Goal: Task Accomplishment & Management: Manage account settings

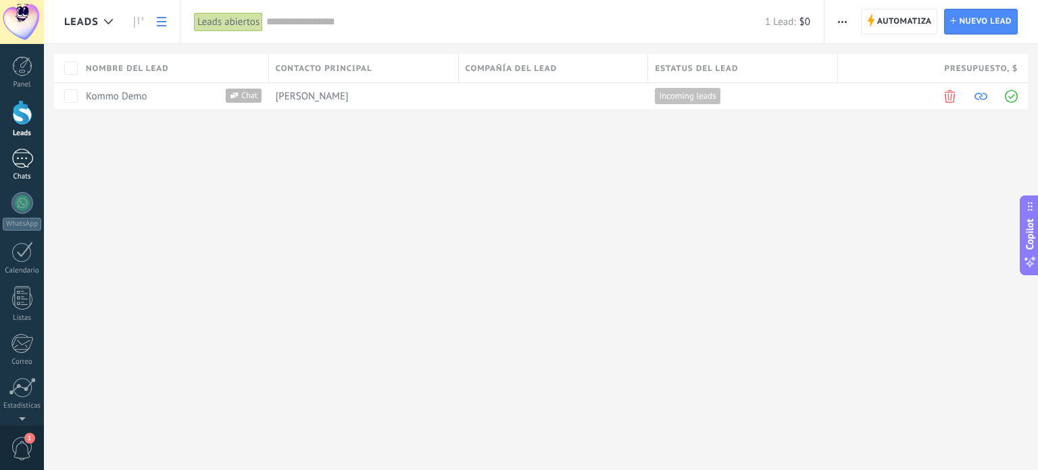
click at [10, 154] on link "Chats" at bounding box center [22, 165] width 44 height 32
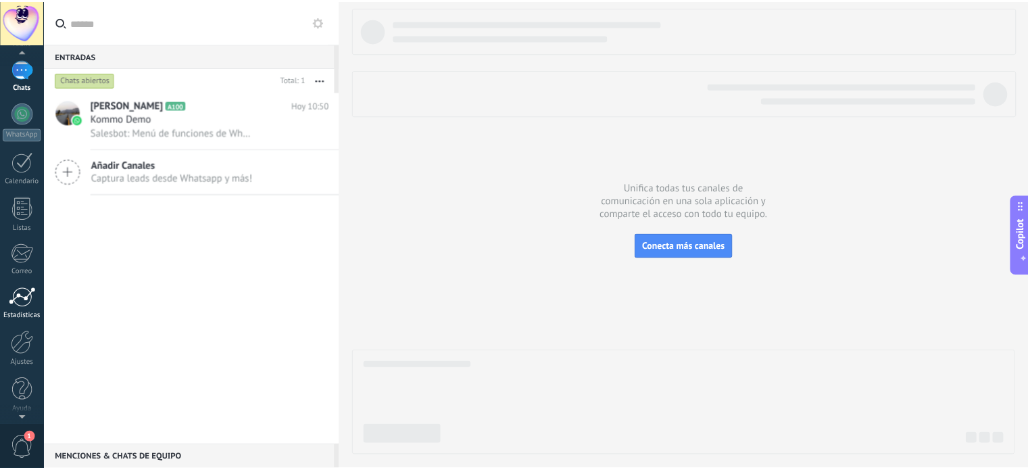
scroll to position [92, 0]
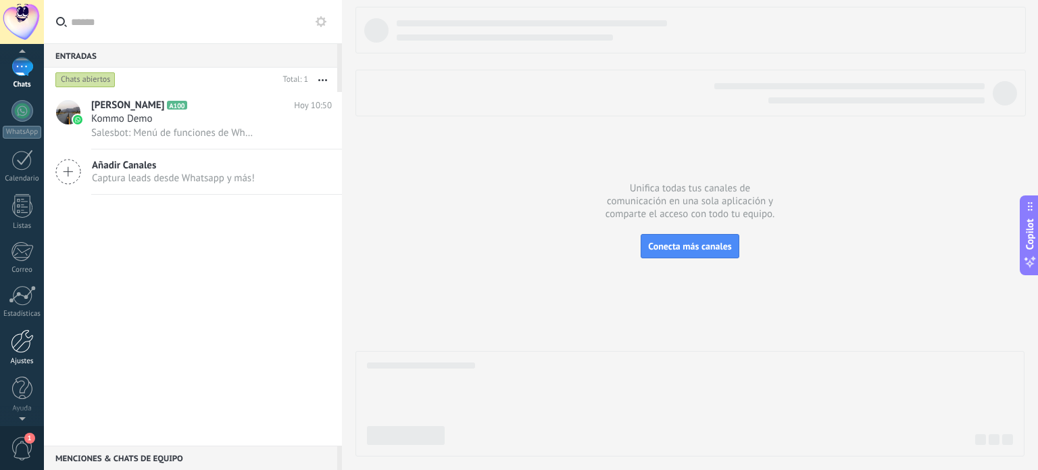
click at [16, 342] on div at bounding box center [22, 341] width 23 height 24
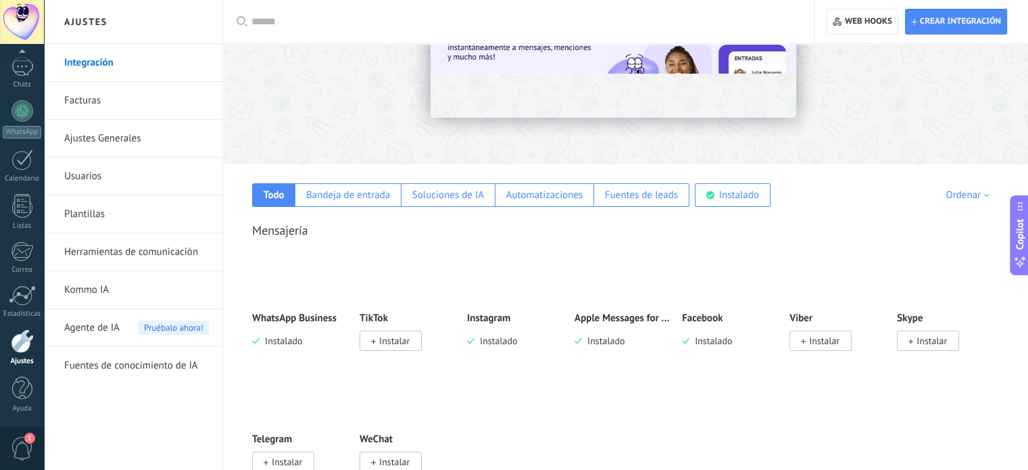
scroll to position [135, 0]
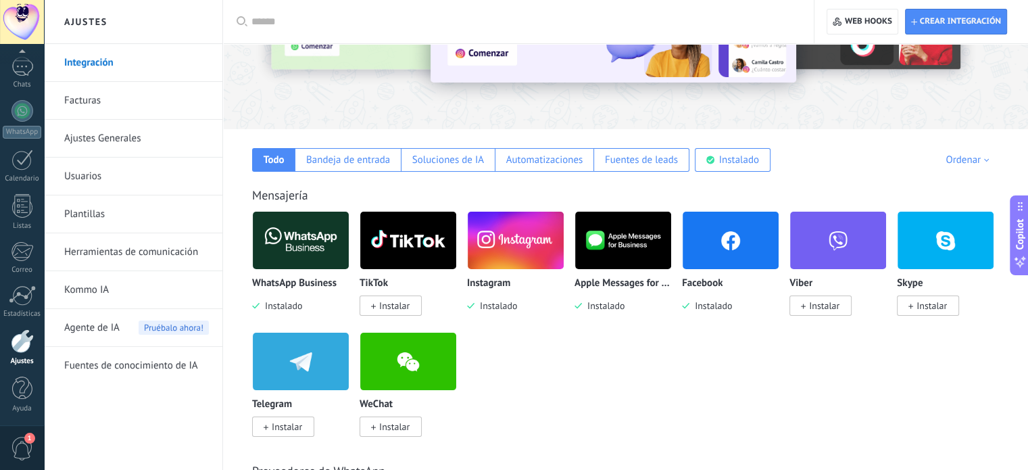
click at [506, 260] on img at bounding box center [516, 241] width 96 height 66
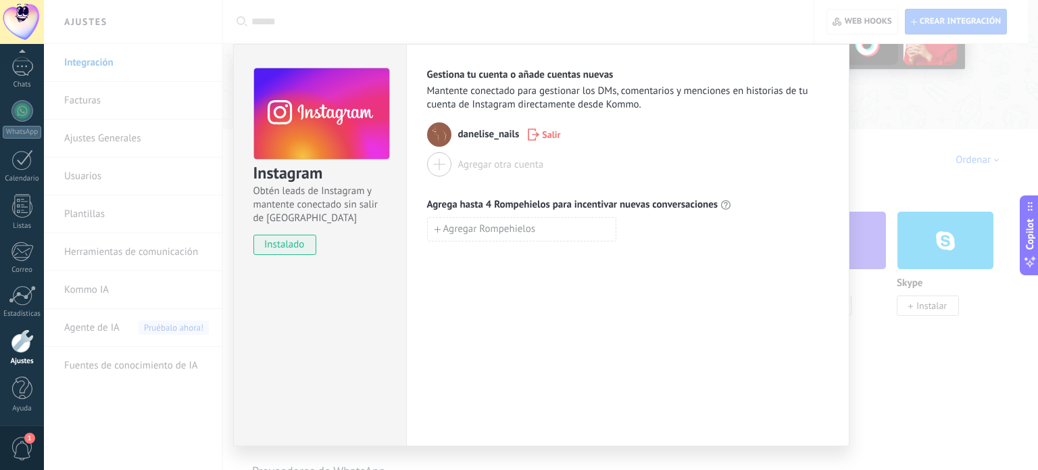
click at [942, 197] on div "Instagram Obtén leads de Instagram y mantente conectado sin salir de Kommo inst…" at bounding box center [541, 235] width 994 height 470
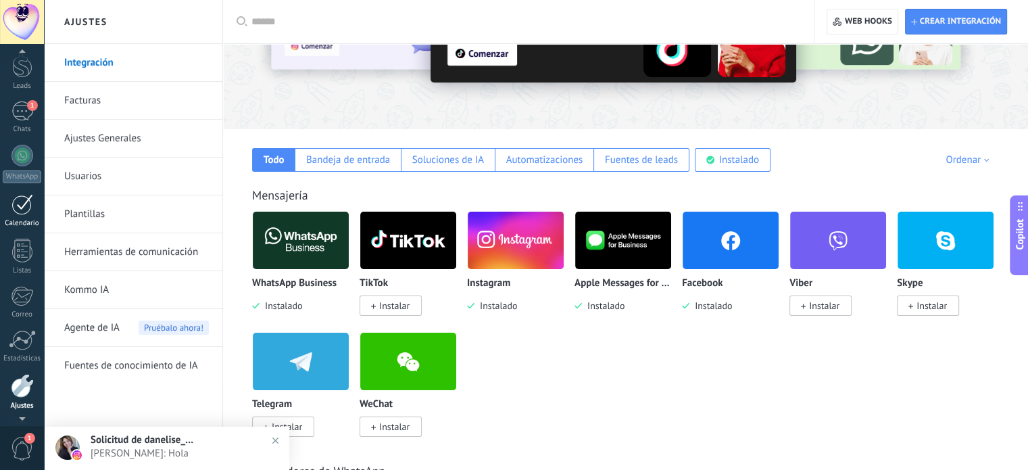
scroll to position [0, 0]
click at [16, 155] on div "1" at bounding box center [22, 159] width 22 height 20
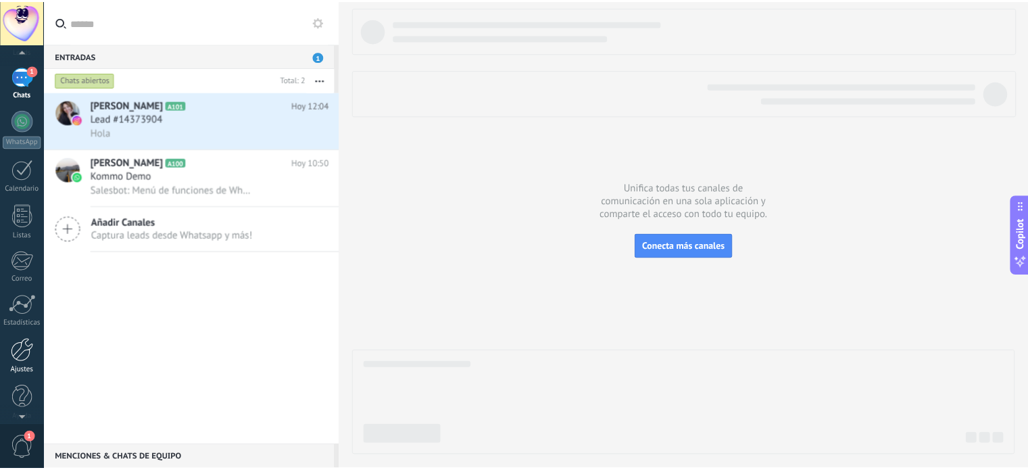
scroll to position [92, 0]
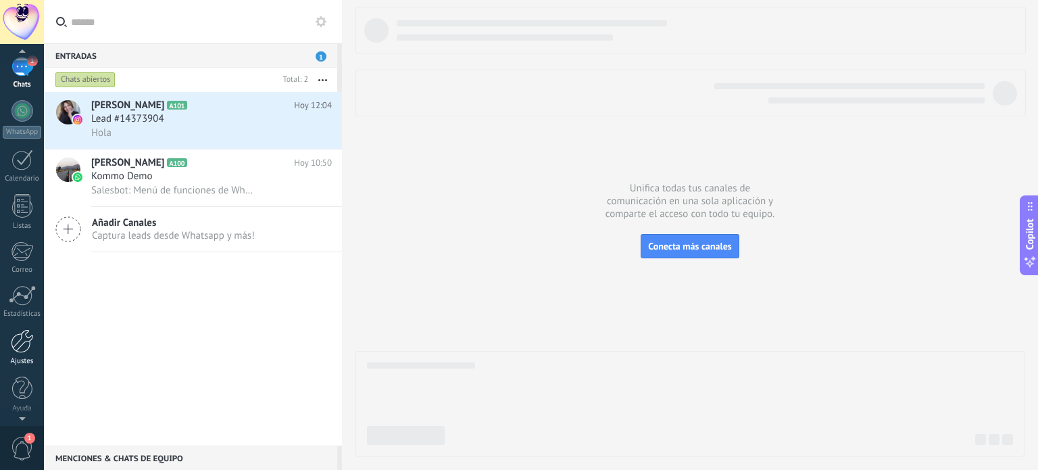
click at [9, 336] on link "Ajustes" at bounding box center [22, 347] width 44 height 37
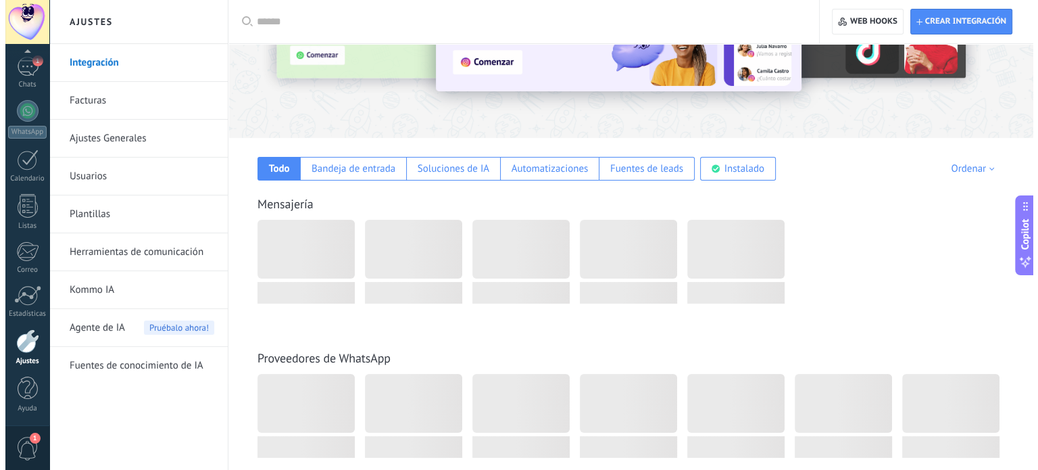
scroll to position [135, 0]
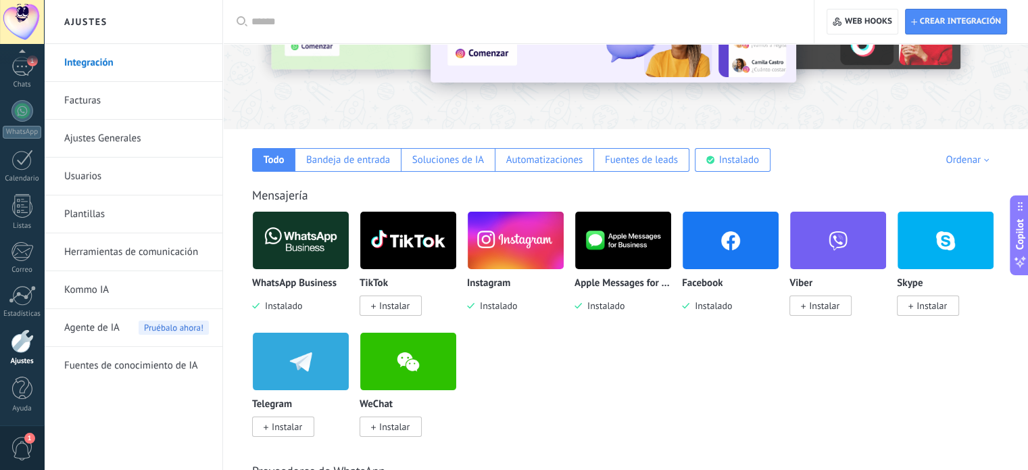
click at [710, 259] on img at bounding box center [731, 241] width 96 height 66
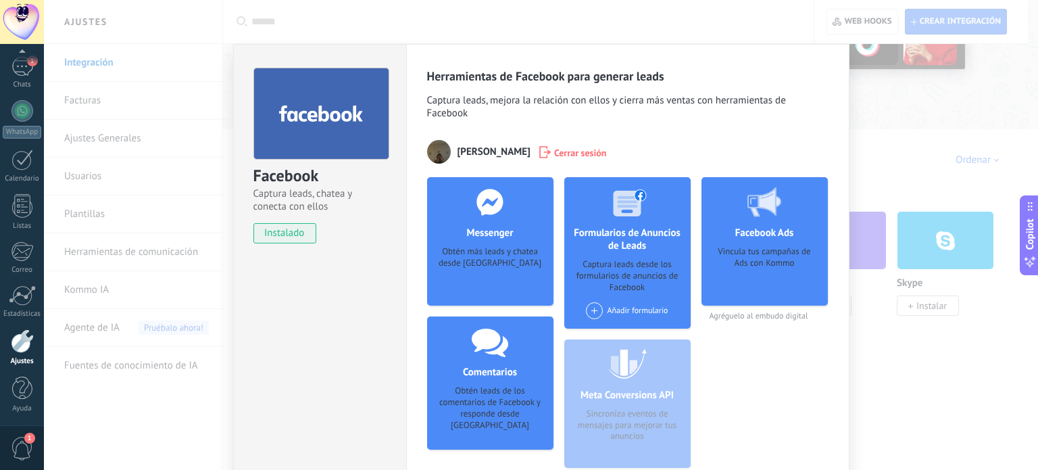
click at [579, 155] on span "Cerrar sesión" at bounding box center [580, 152] width 53 height 14
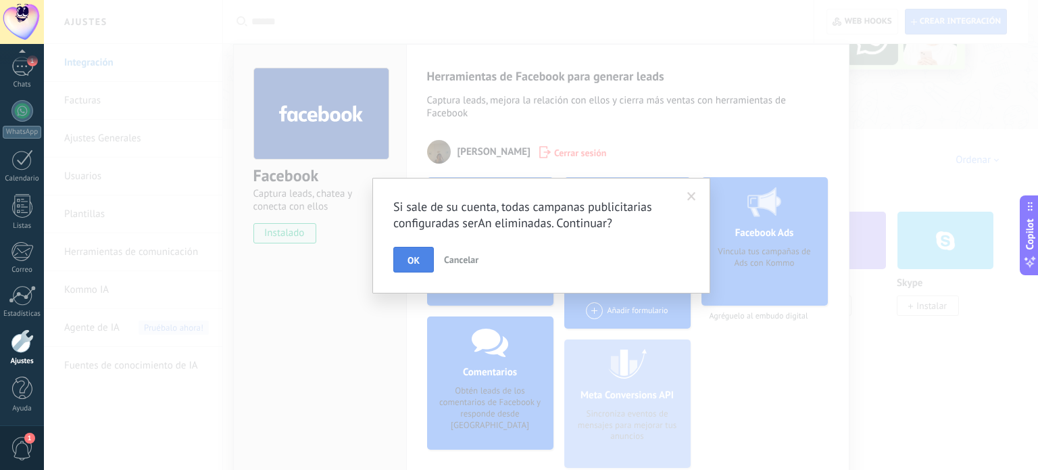
click at [423, 253] on button "OK" at bounding box center [413, 260] width 41 height 26
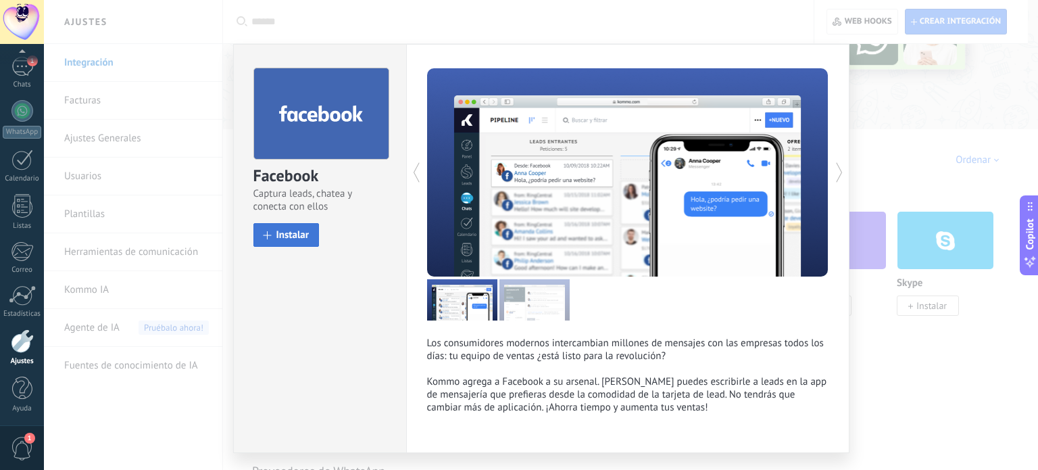
click at [297, 233] on span "Instalar" at bounding box center [292, 235] width 33 height 10
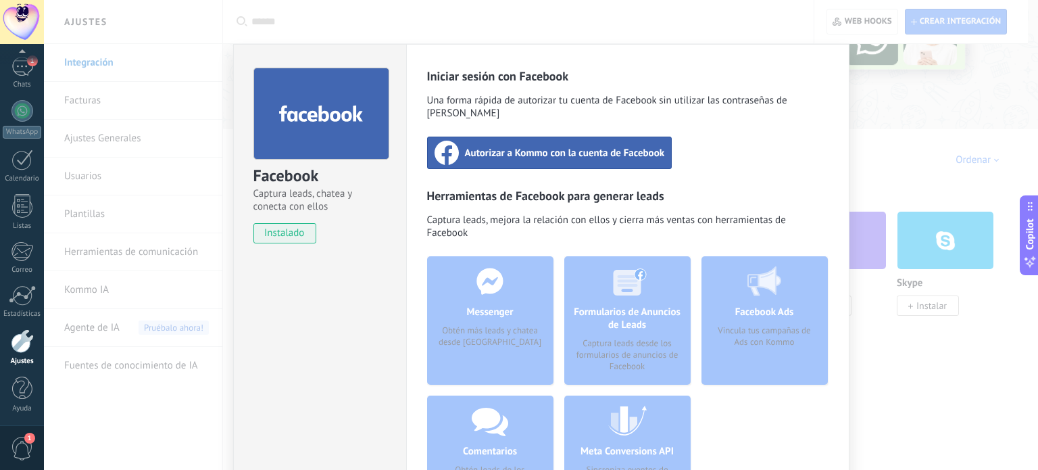
click at [511, 146] on span "Autorizar a Kommo con la cuenta de Facebook" at bounding box center [565, 153] width 200 height 14
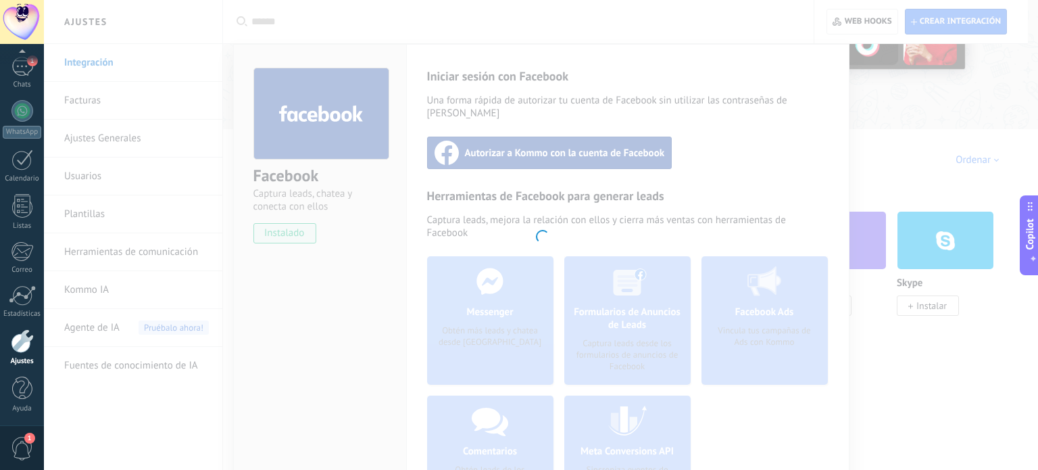
click at [766, 76] on div at bounding box center [541, 235] width 994 height 470
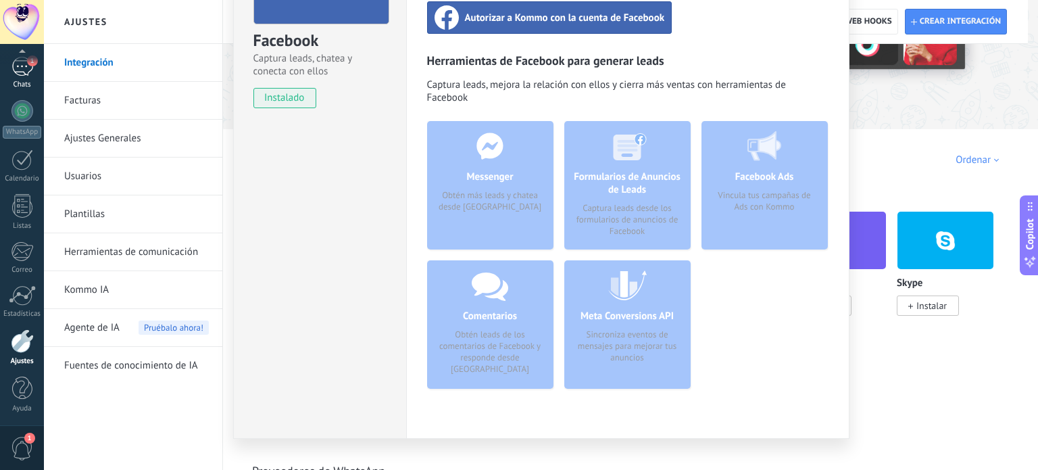
click at [25, 80] on div "Chats" at bounding box center [22, 84] width 39 height 9
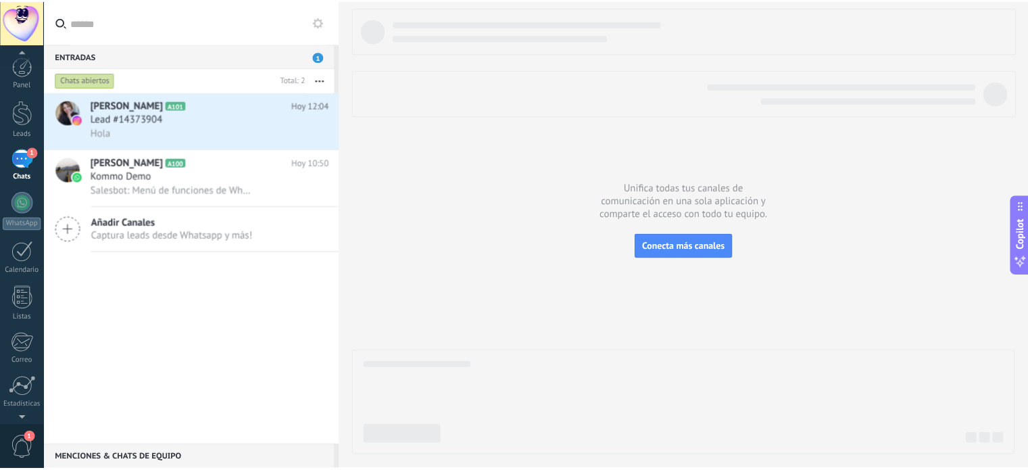
scroll to position [92, 0]
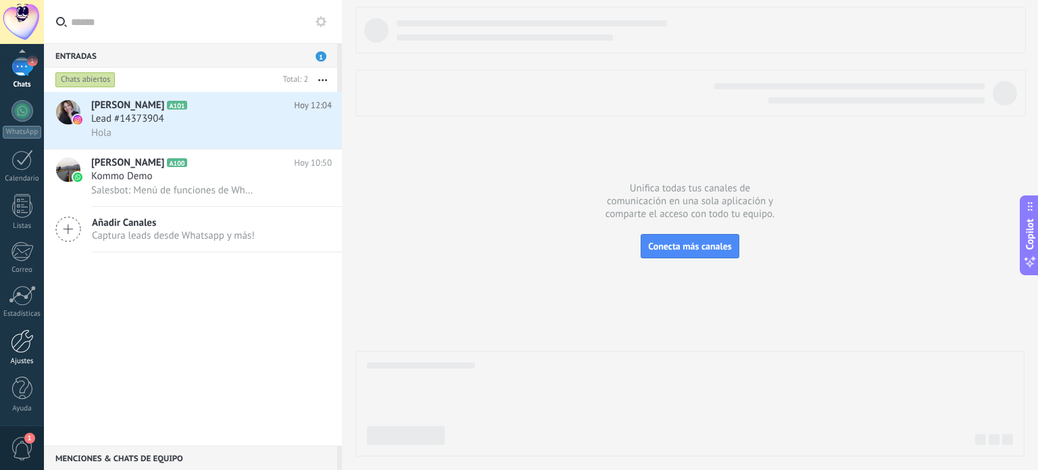
click at [26, 333] on div at bounding box center [22, 341] width 23 height 24
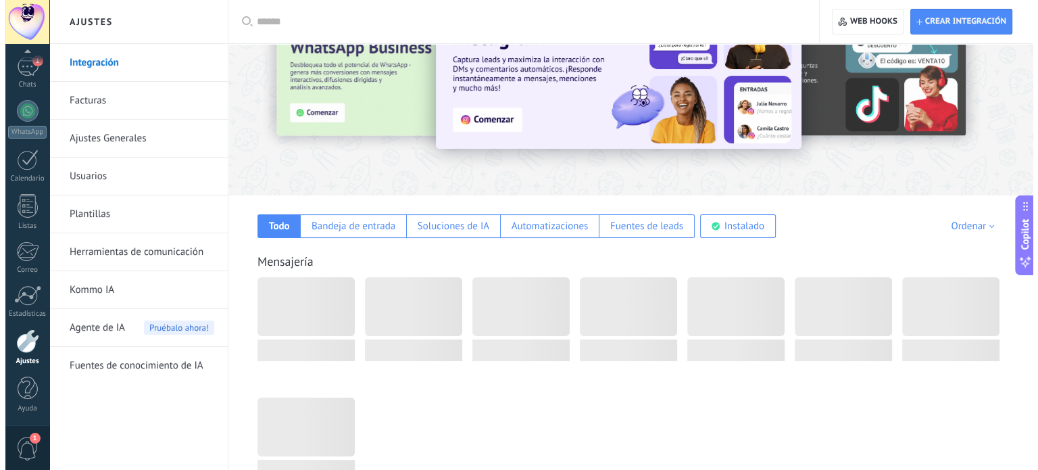
scroll to position [135, 0]
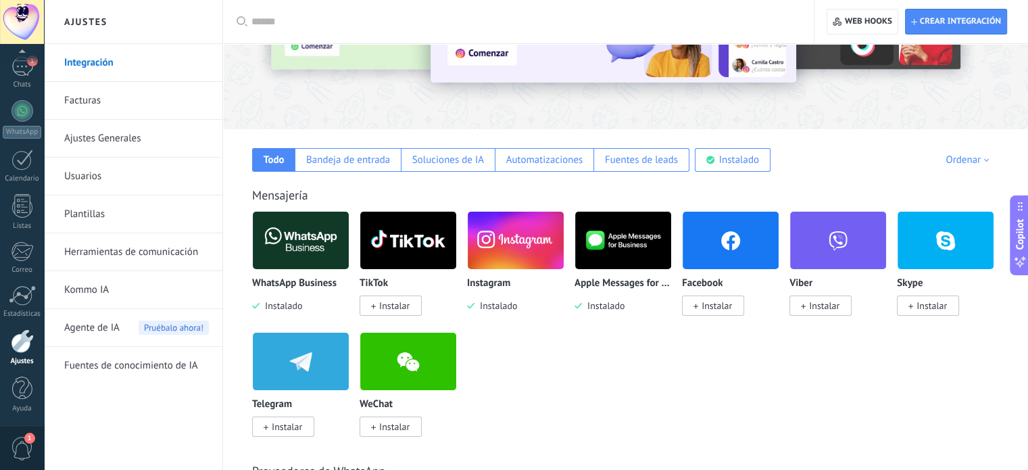
click at [729, 252] on img at bounding box center [731, 241] width 96 height 66
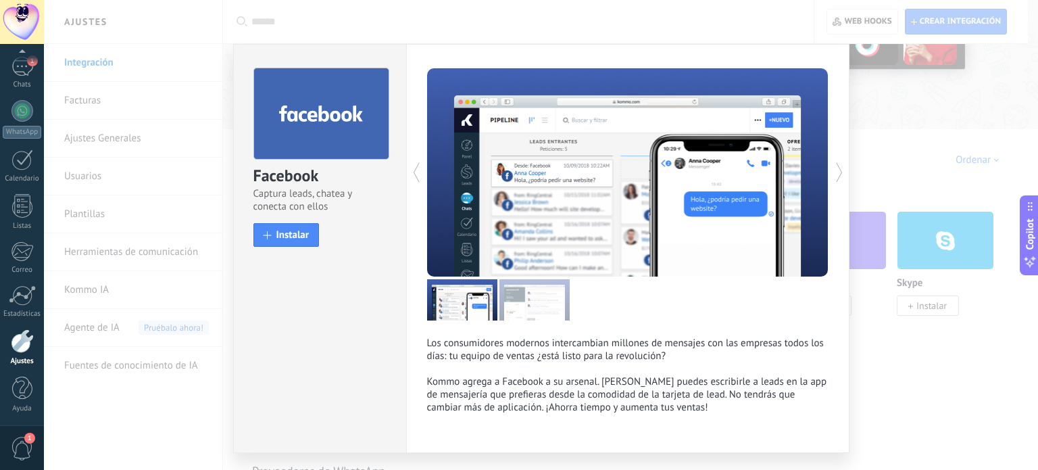
click at [719, 303] on div at bounding box center [628, 299] width 402 height 41
click at [281, 239] on span "Instalar" at bounding box center [292, 235] width 33 height 10
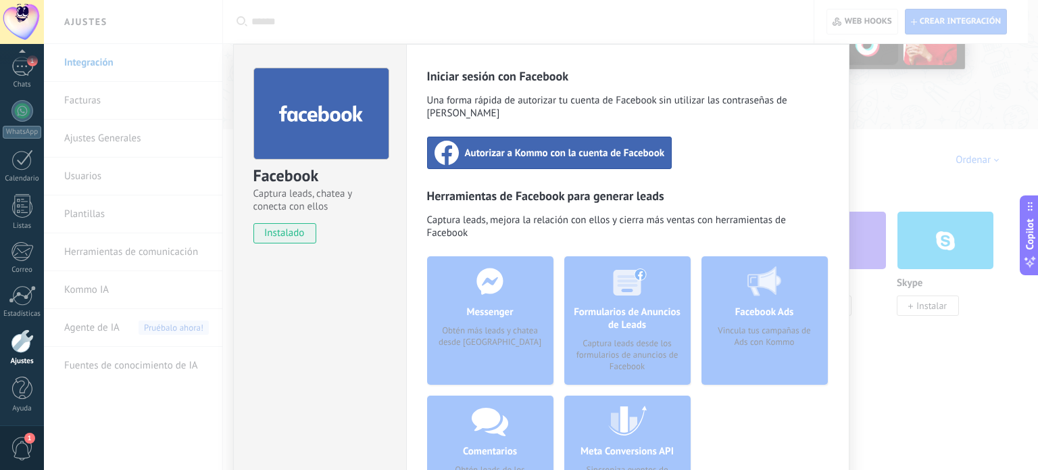
click at [508, 146] on span "Autorizar a Kommo con la cuenta de Facebook" at bounding box center [565, 153] width 200 height 14
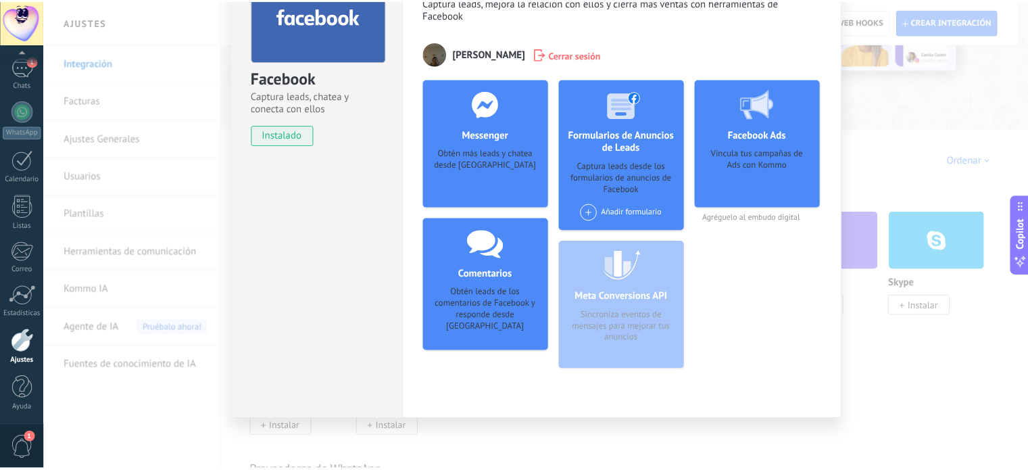
scroll to position [0, 0]
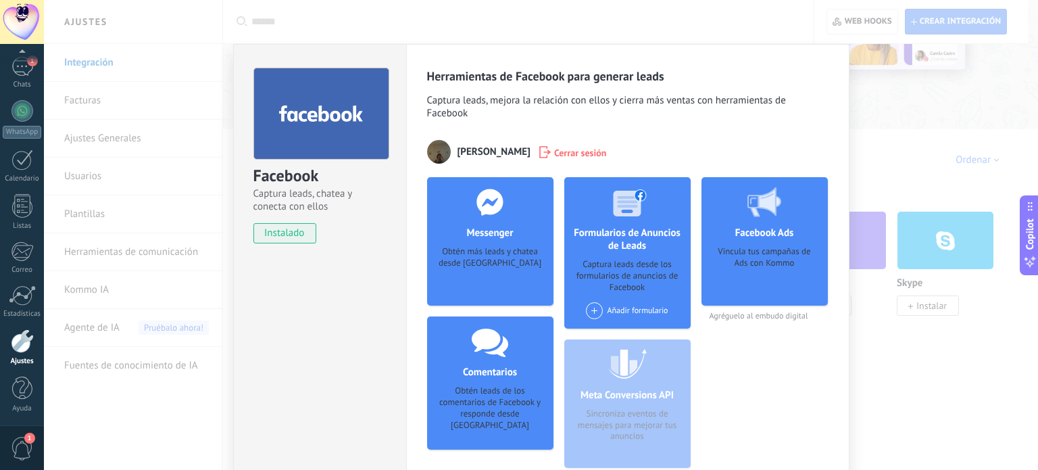
click at [462, 27] on div "Facebook Captura leads, chatea y conecta con ellos instalado Desinstalar Herram…" at bounding box center [541, 235] width 994 height 470
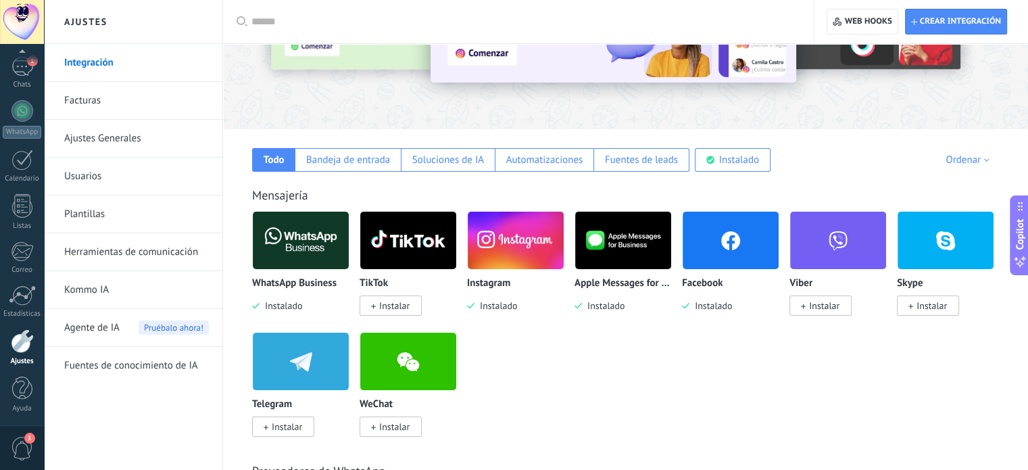
click at [160, 258] on link "Herramientas de comunicación" at bounding box center [136, 252] width 145 height 38
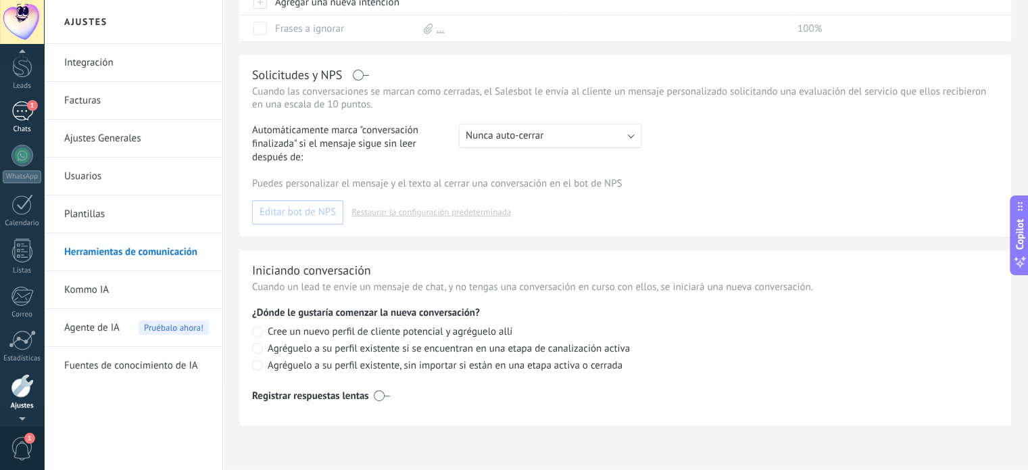
scroll to position [24, 0]
click at [22, 145] on link "1 Chats" at bounding box center [22, 140] width 44 height 32
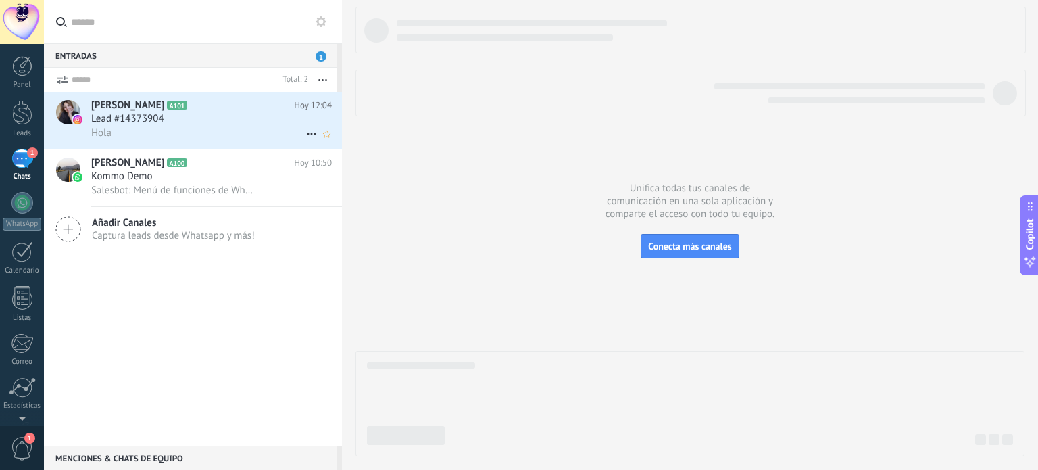
click at [206, 118] on div "Lead #14373904" at bounding box center [211, 119] width 241 height 14
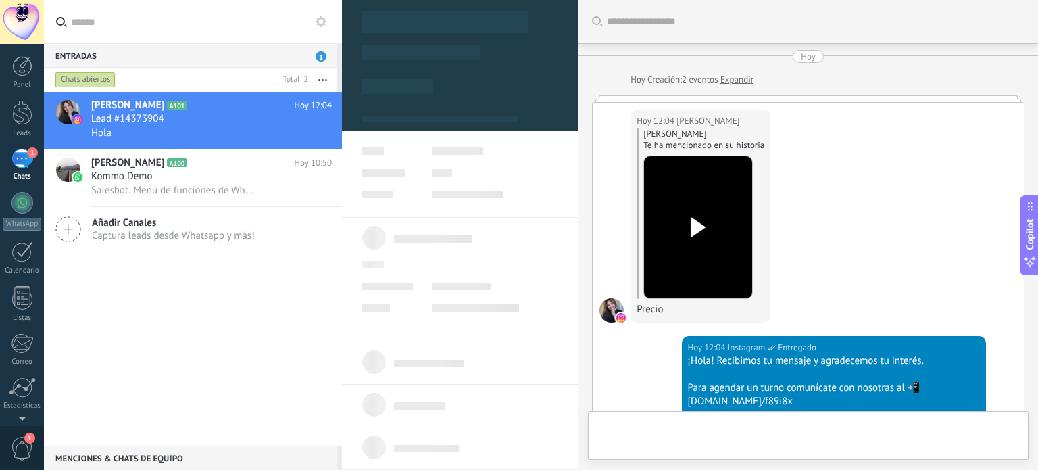
type textarea "**********"
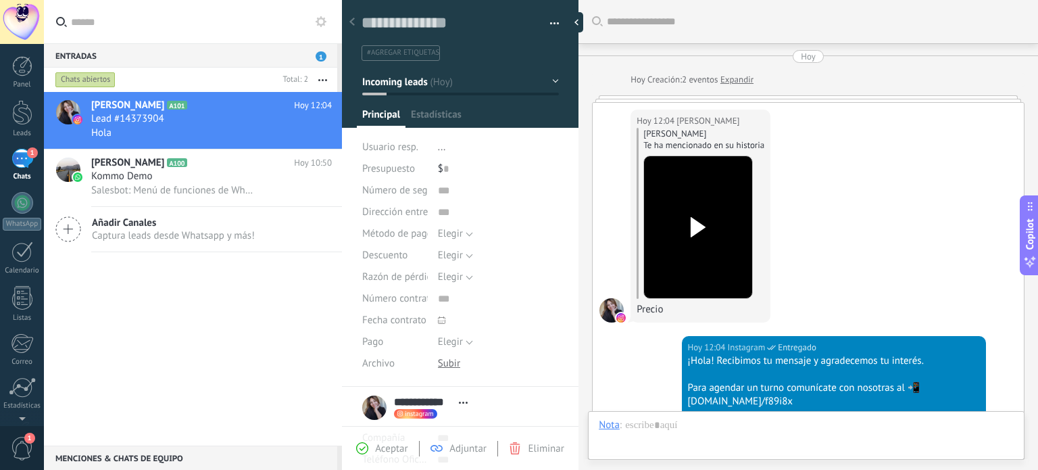
scroll to position [354, 0]
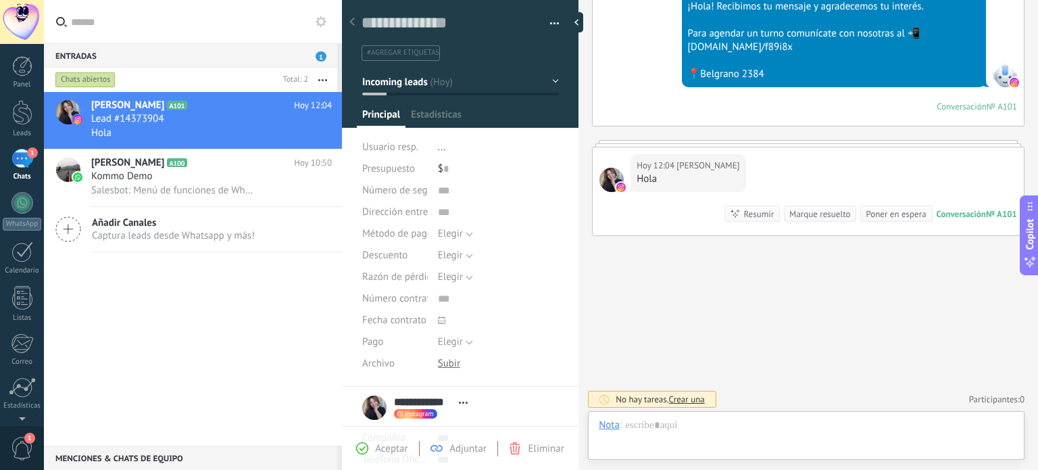
click at [320, 18] on use at bounding box center [321, 21] width 11 height 11
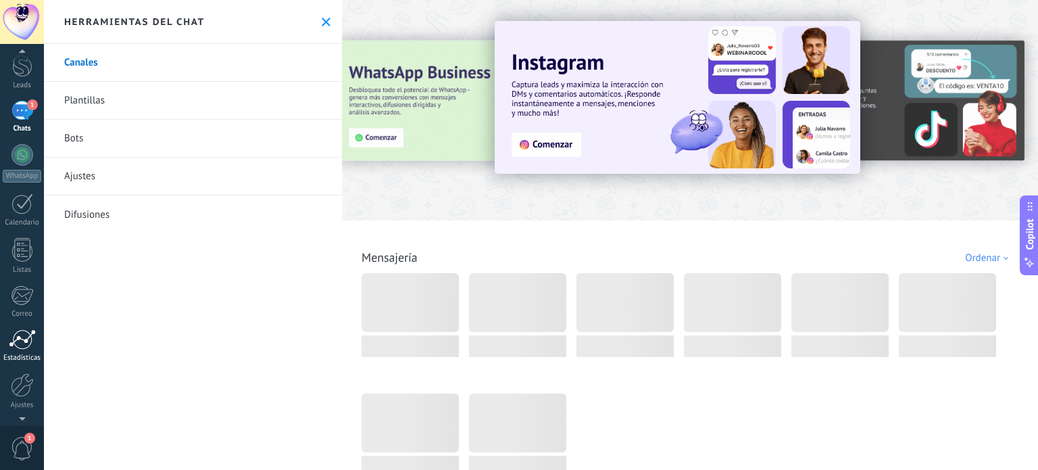
scroll to position [92, 0]
click at [28, 352] on link "Ajustes" at bounding box center [22, 347] width 44 height 37
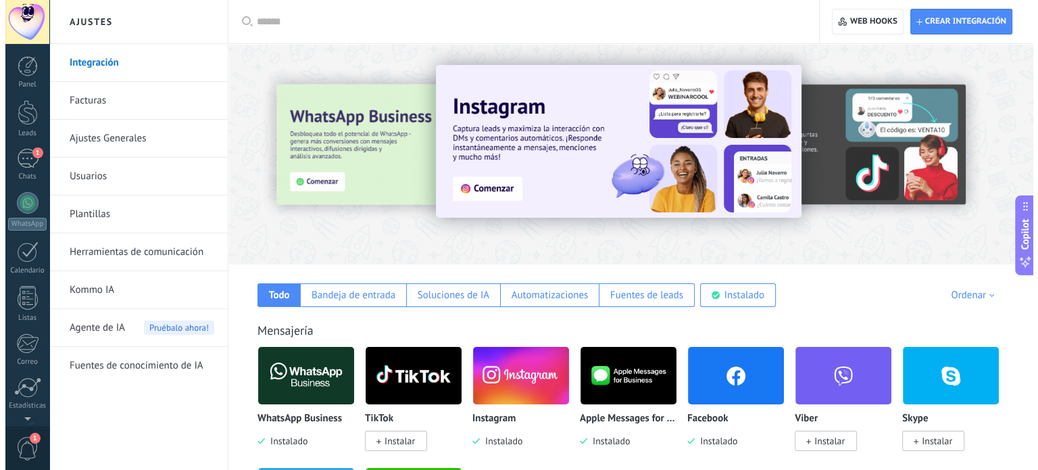
scroll to position [92, 0]
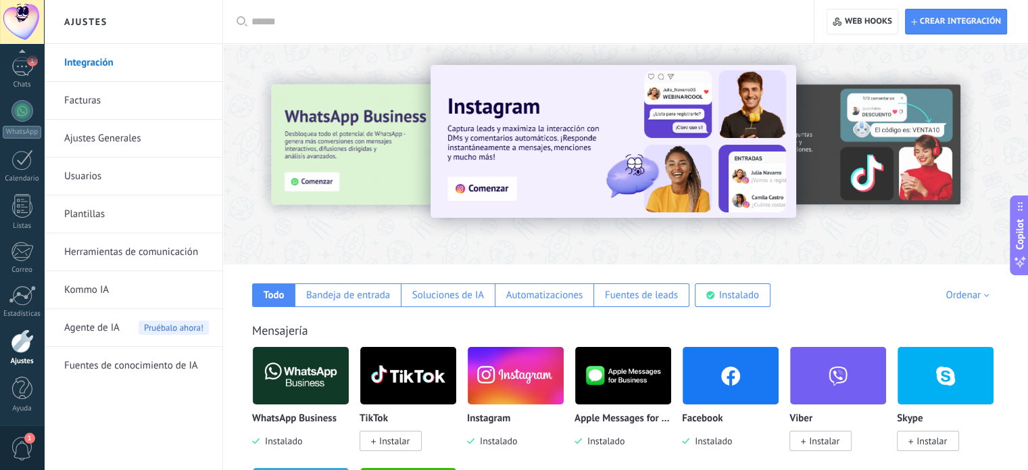
click at [11, 16] on div at bounding box center [22, 22] width 44 height 44
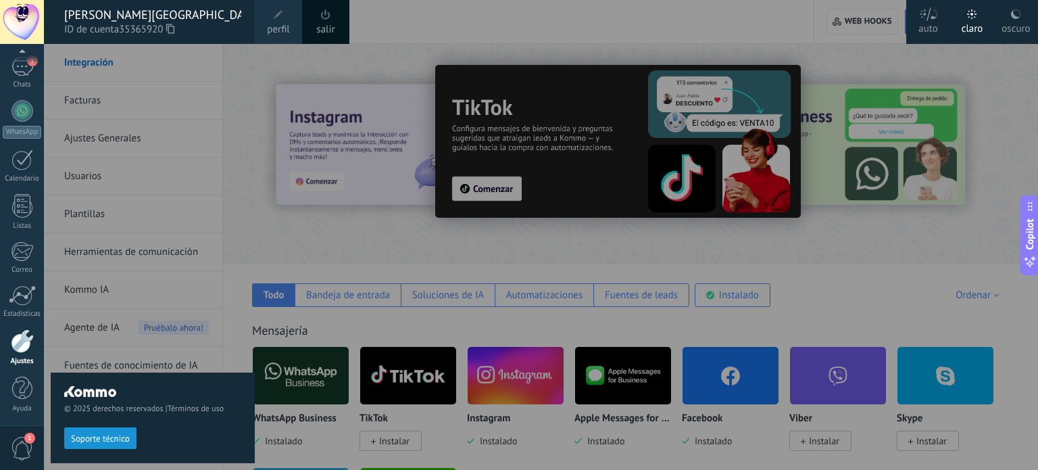
click at [1029, 22] on div "oscuro" at bounding box center [1016, 26] width 28 height 35
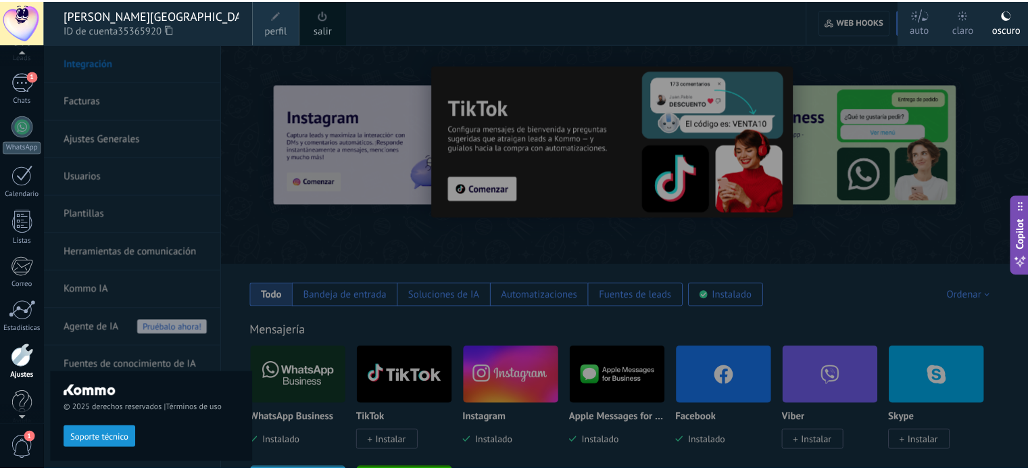
scroll to position [46, 0]
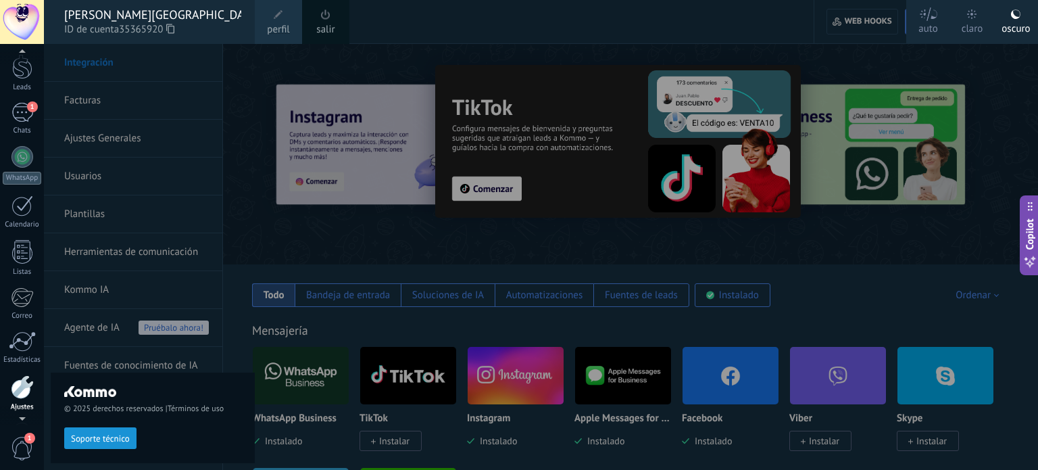
click at [20, 19] on div at bounding box center [22, 22] width 44 height 44
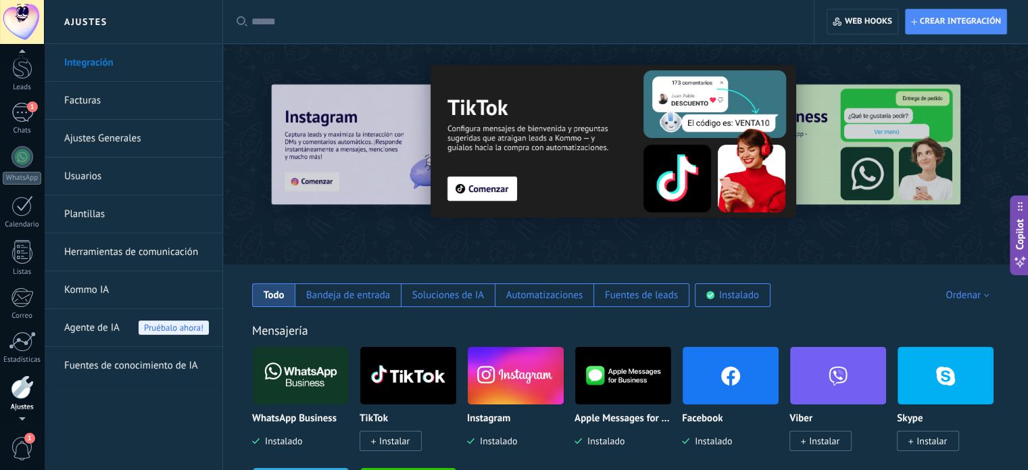
click at [20, 18] on div at bounding box center [22, 22] width 44 height 44
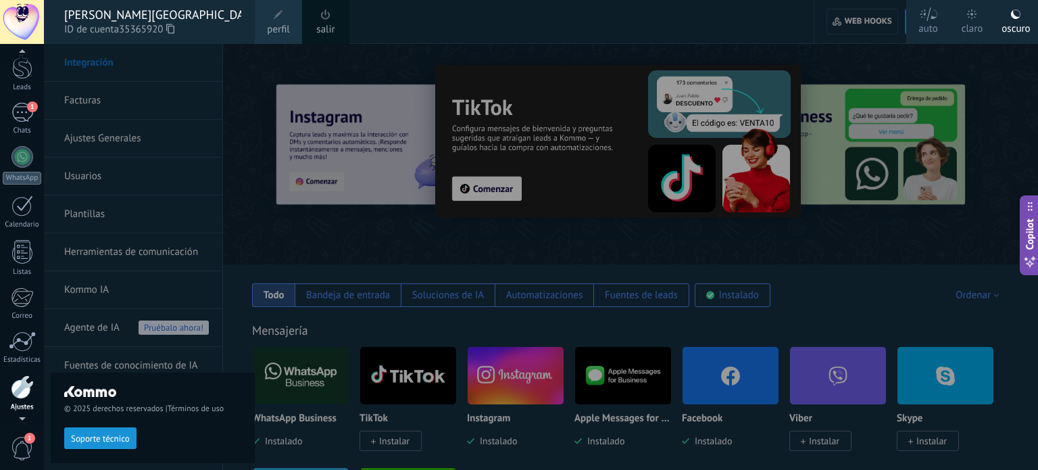
click at [286, 18] on link "perfil" at bounding box center [278, 22] width 47 height 44
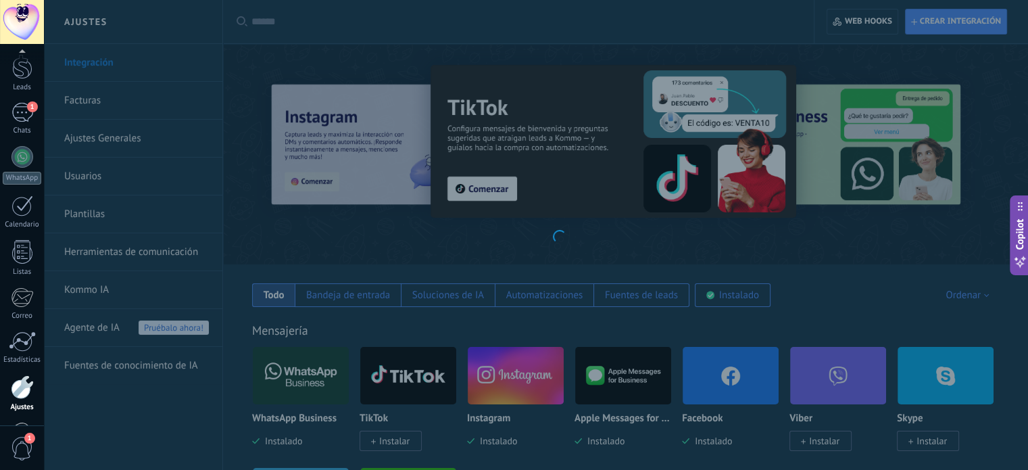
scroll to position [92, 0]
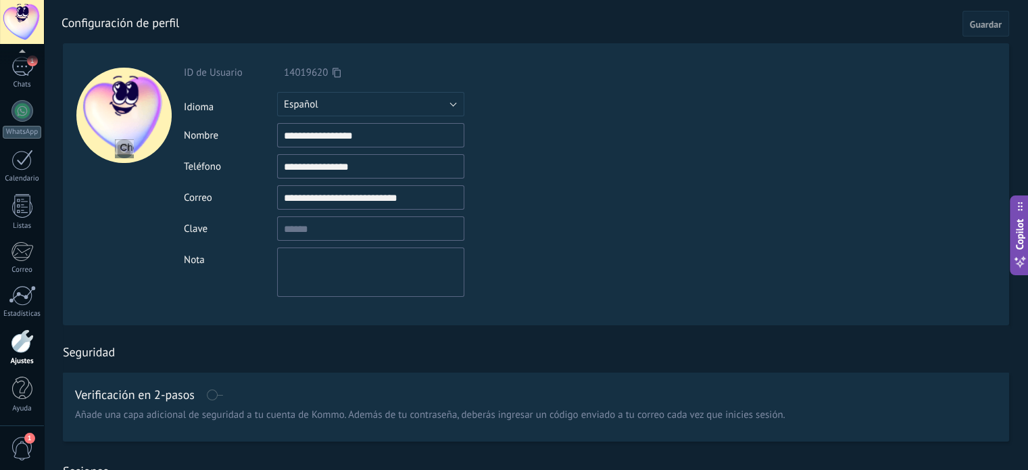
click at [127, 151] on input "file" at bounding box center [124, 148] width 19 height 19
type input "**********"
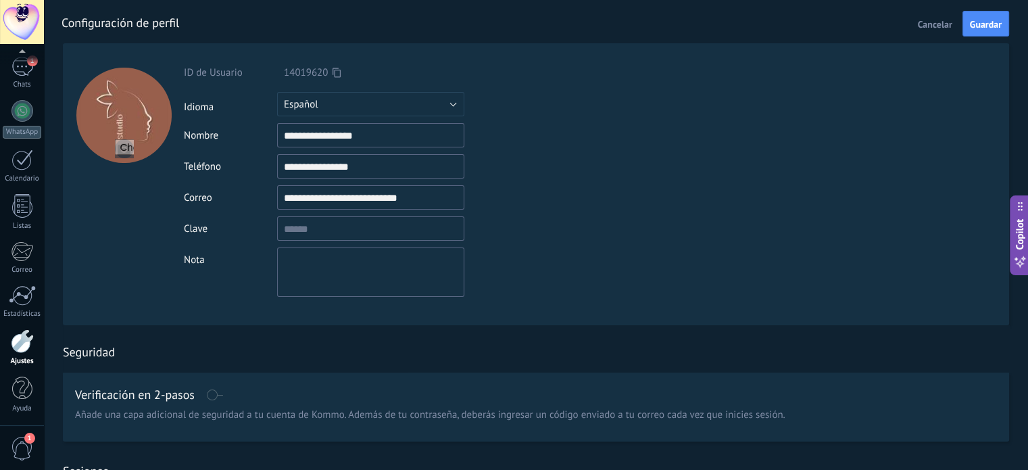
click at [373, 136] on input "**********" at bounding box center [370, 135] width 187 height 24
drag, startPoint x: 374, startPoint y: 136, endPoint x: 268, endPoint y: 140, distance: 106.9
click at [268, 140] on div "**********" at bounding box center [402, 135] width 437 height 24
click at [986, 30] on button "Guardar" at bounding box center [986, 24] width 47 height 26
click at [197, 357] on div "Seguridad" at bounding box center [536, 348] width 946 height 47
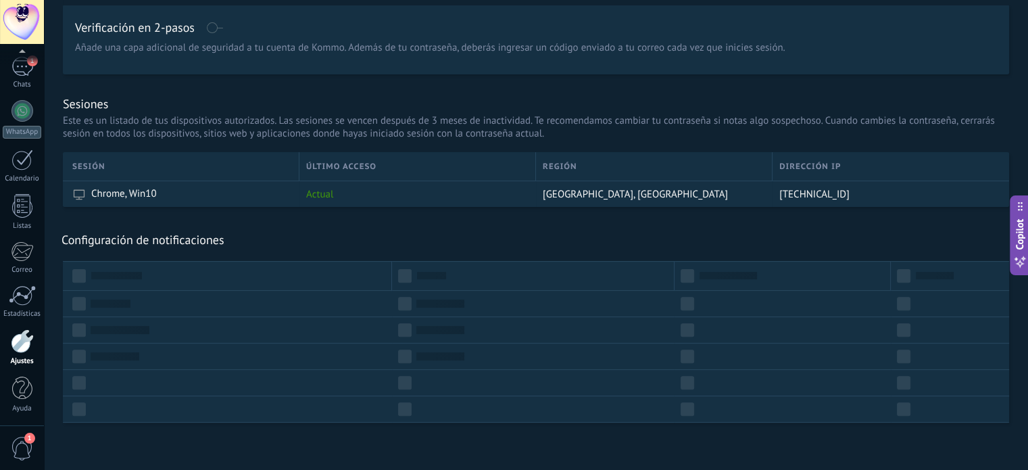
scroll to position [368, 0]
click at [377, 269] on div at bounding box center [228, 275] width 312 height 14
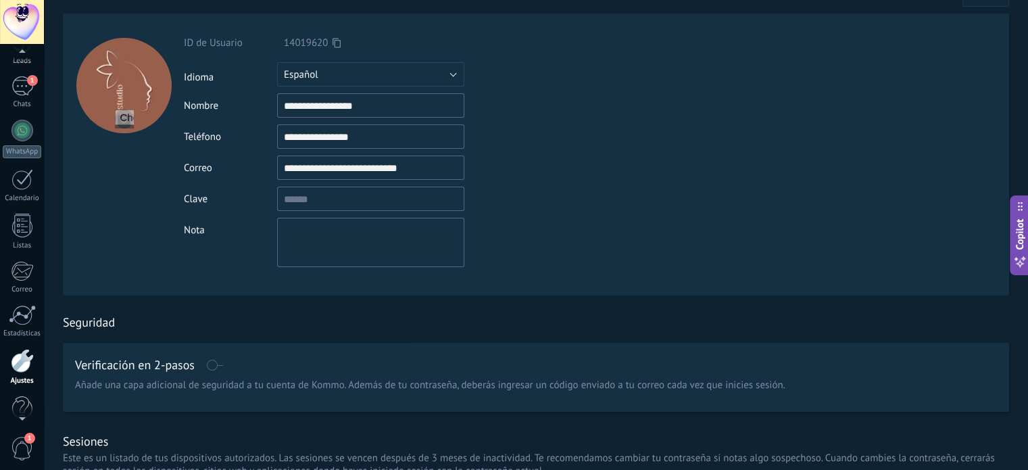
scroll to position [51, 0]
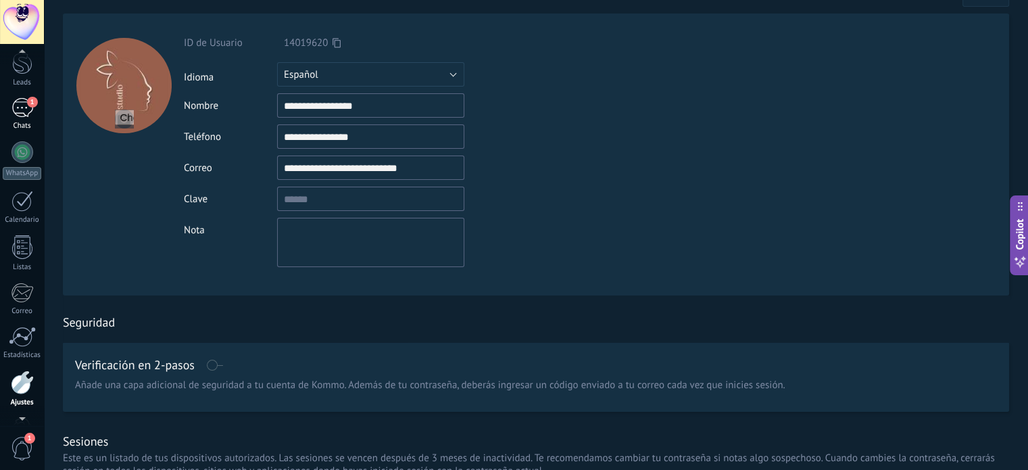
click at [27, 117] on div "1" at bounding box center [22, 108] width 22 height 20
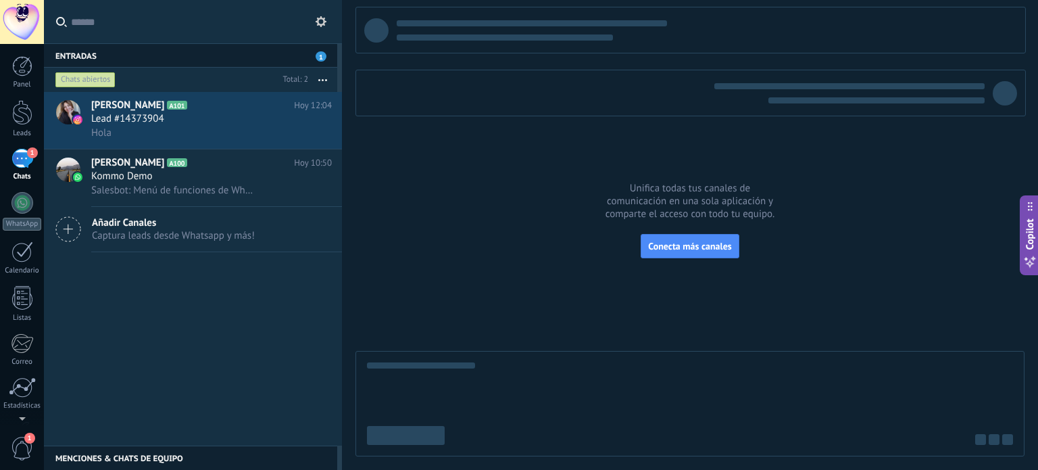
click at [316, 17] on icon at bounding box center [321, 21] width 11 height 11
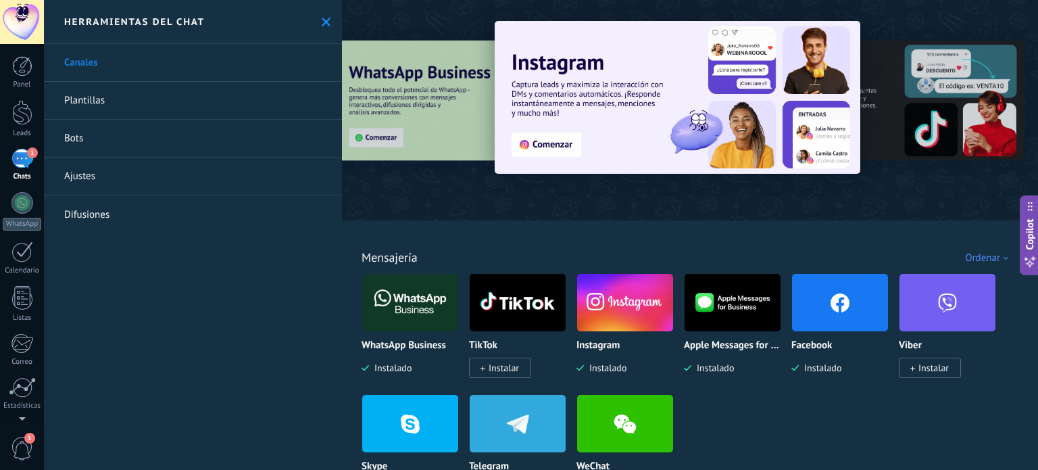
click at [83, 187] on link "Ajustes" at bounding box center [193, 177] width 298 height 38
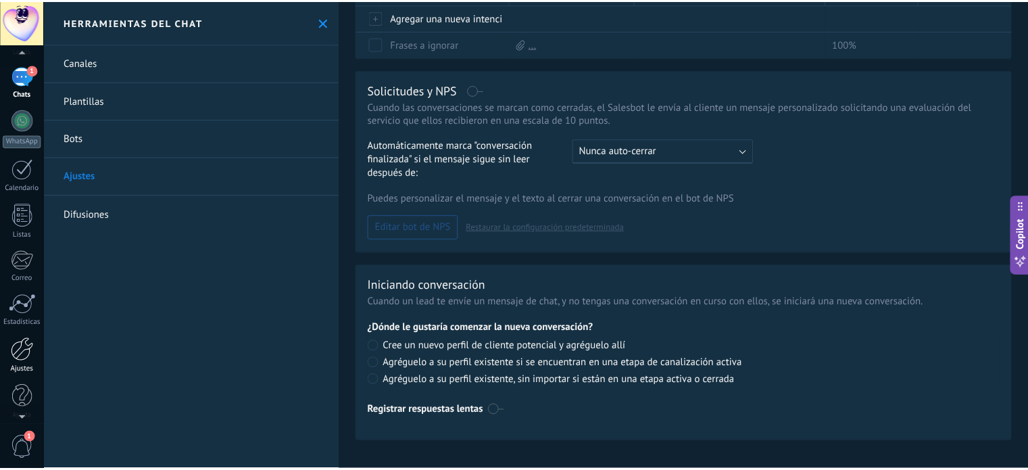
scroll to position [92, 0]
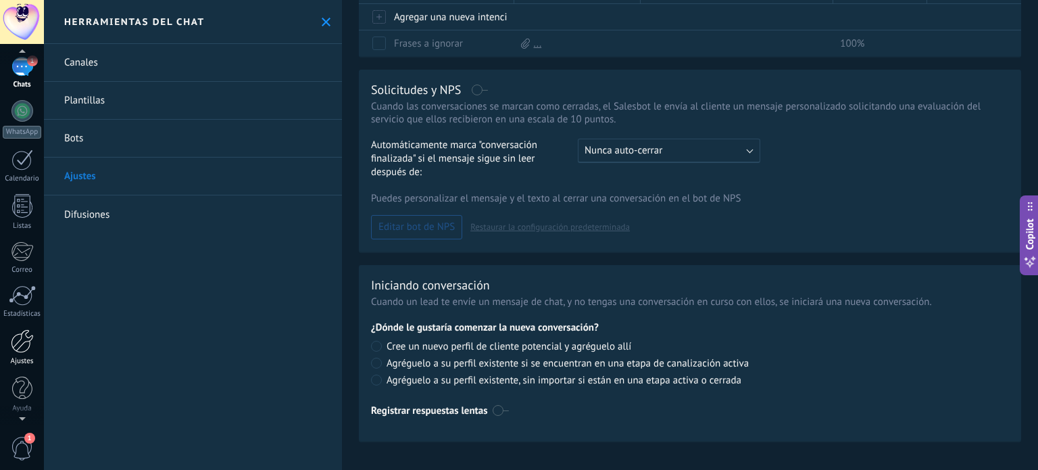
click at [32, 351] on div at bounding box center [22, 341] width 23 height 24
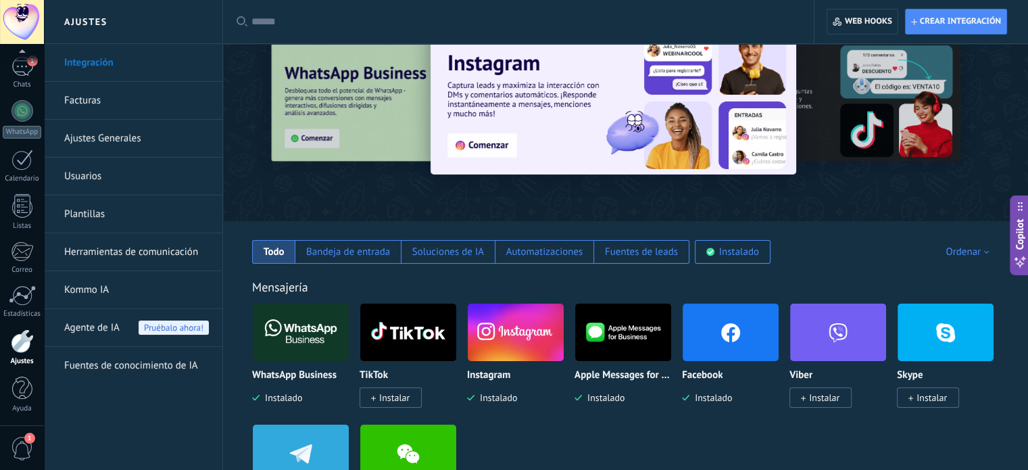
scroll to position [68, 0]
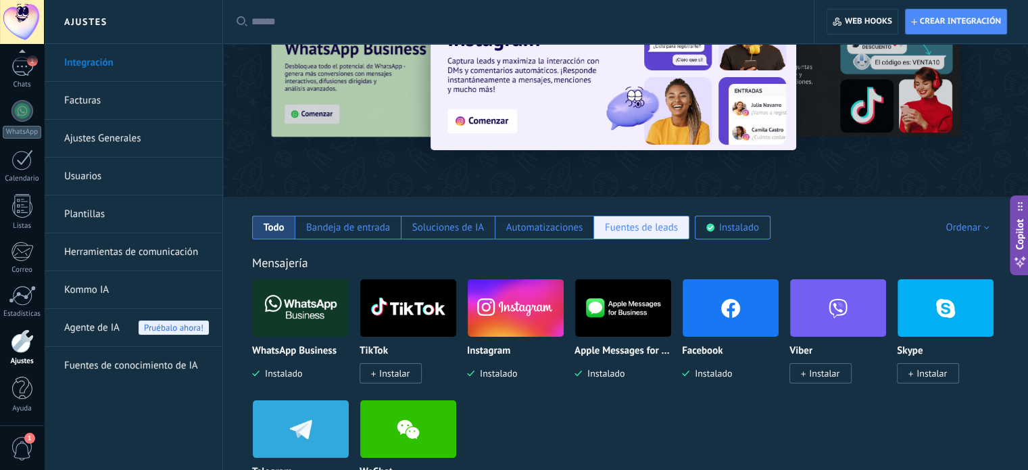
click at [654, 222] on div "Fuentes de leads" at bounding box center [641, 227] width 73 height 13
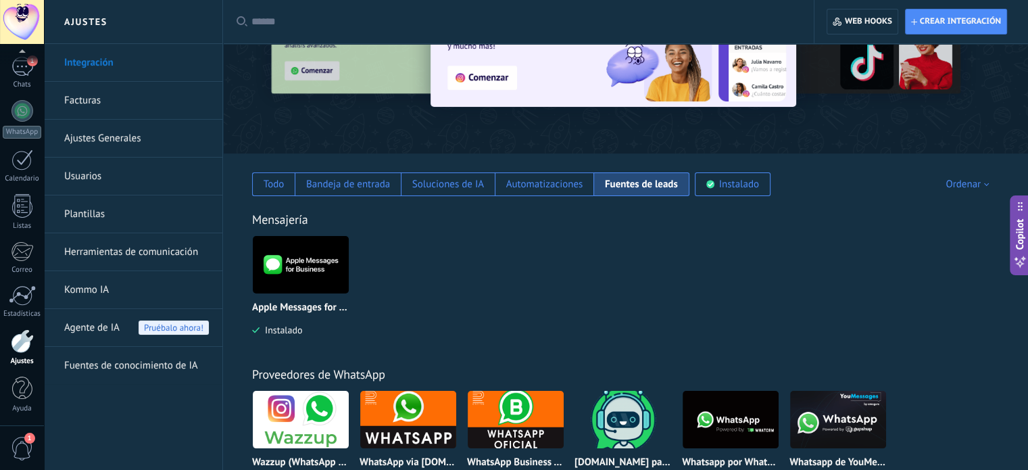
scroll to position [135, 0]
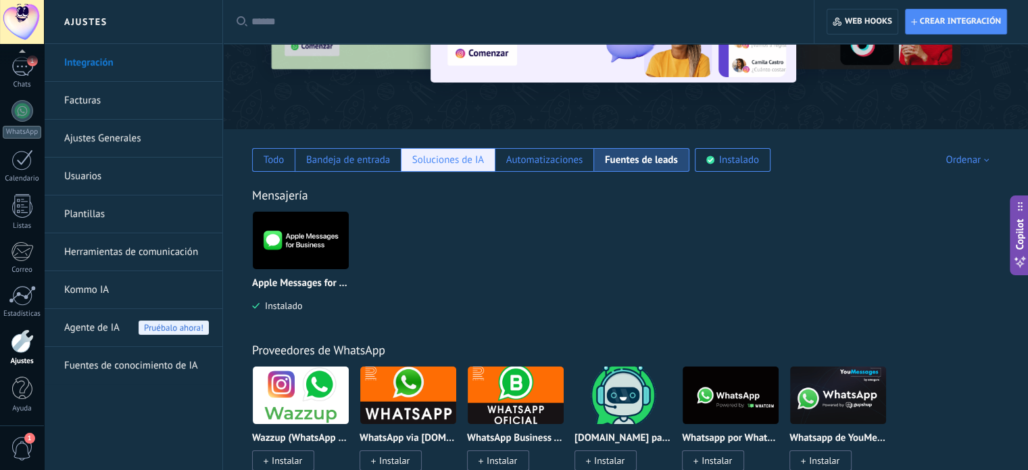
click at [443, 166] on div "Soluciones de IA" at bounding box center [448, 159] width 72 height 13
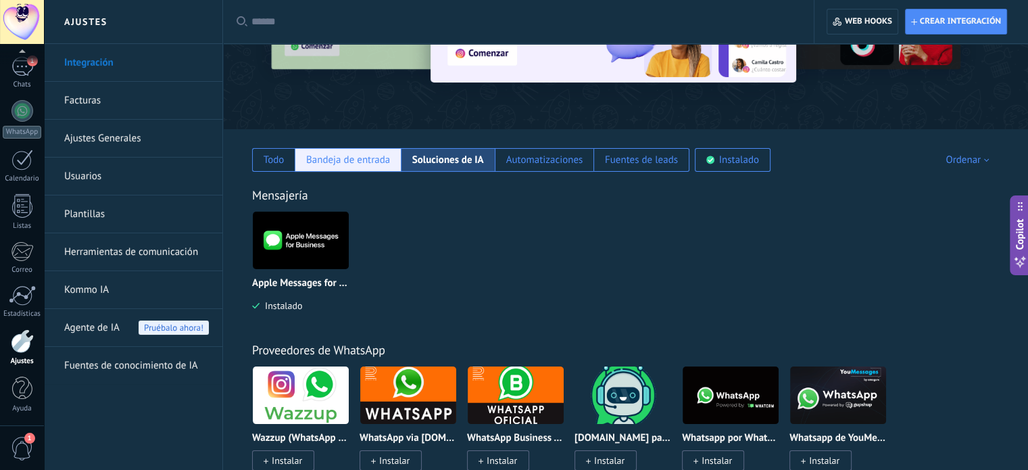
click at [349, 170] on div "Bandeja de entrada" at bounding box center [348, 160] width 106 height 24
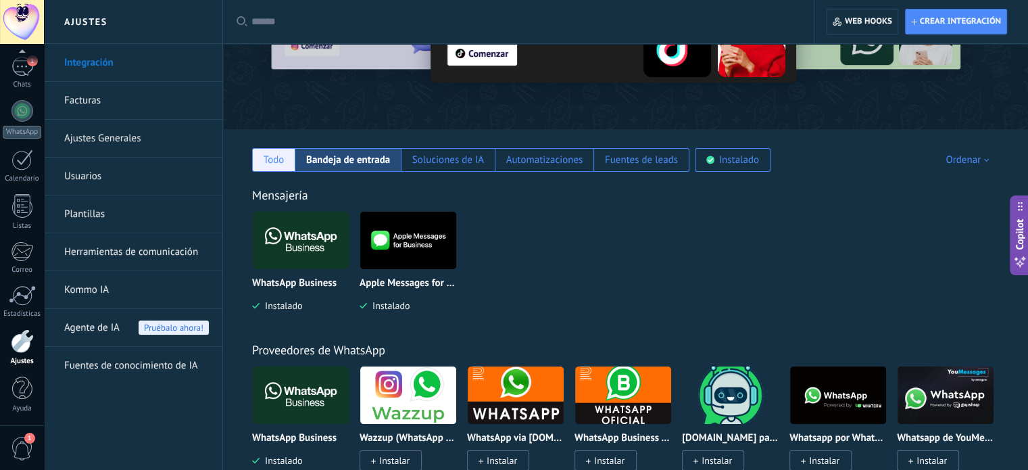
click at [254, 155] on div "Todo" at bounding box center [273, 160] width 43 height 24
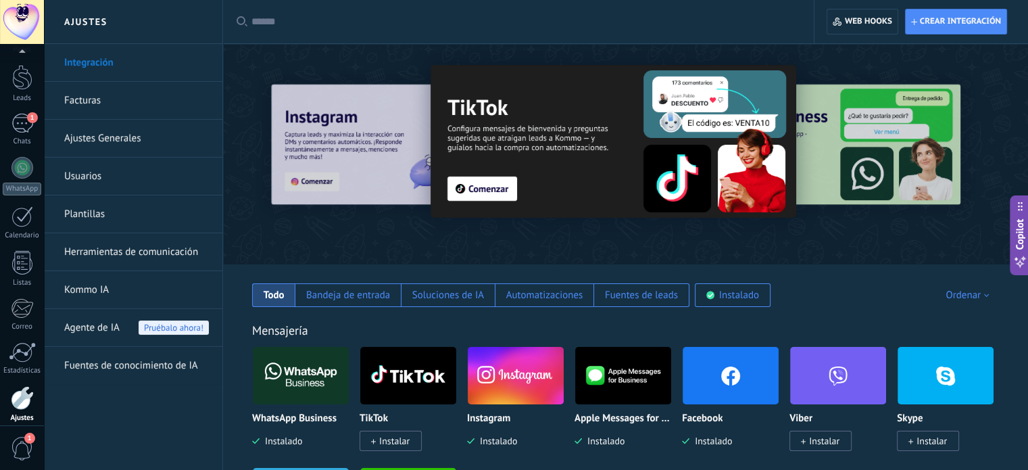
scroll to position [92, 0]
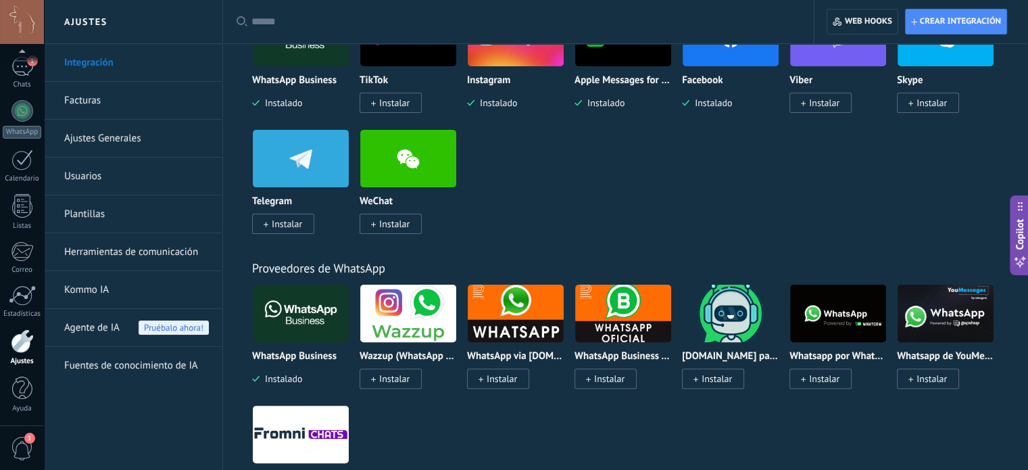
scroll to position [270, 0]
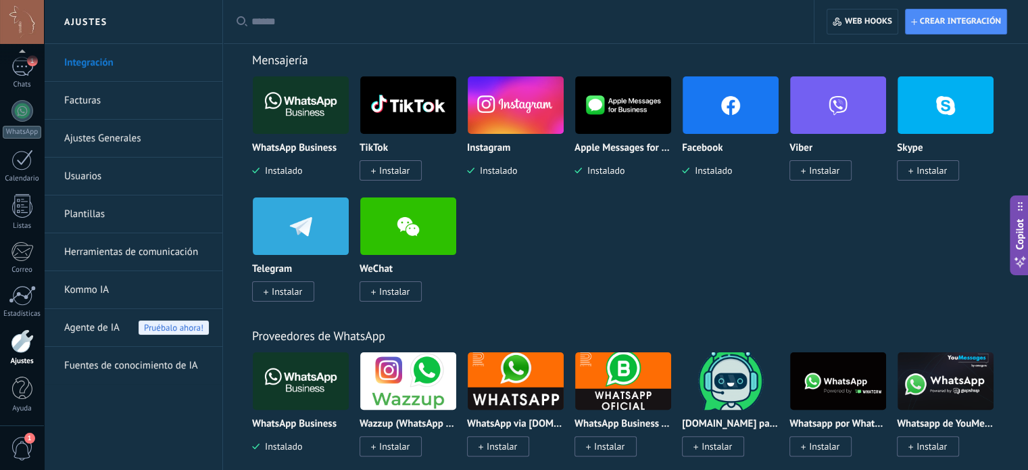
click at [725, 113] on img at bounding box center [731, 105] width 96 height 66
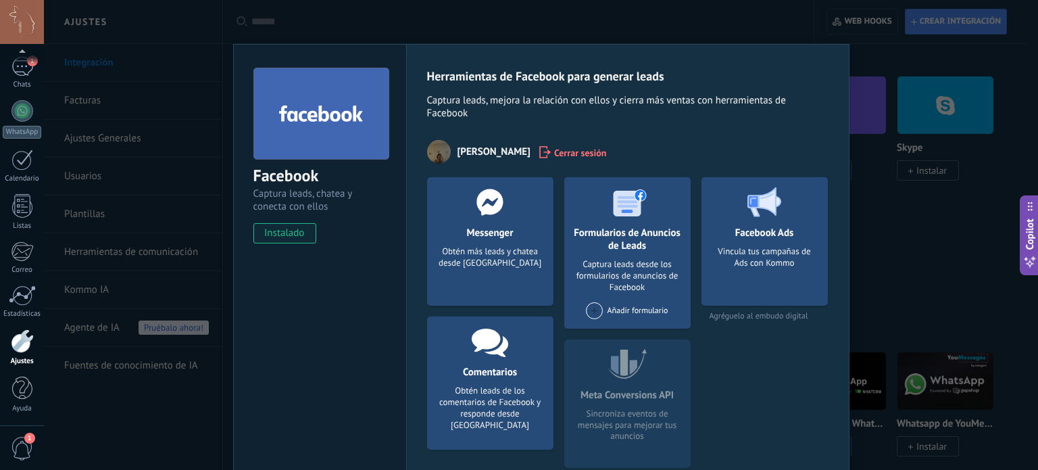
click at [871, 174] on div "Facebook Captura leads, chatea y conecta con ellos instalado Desinstalar Herram…" at bounding box center [541, 235] width 994 height 470
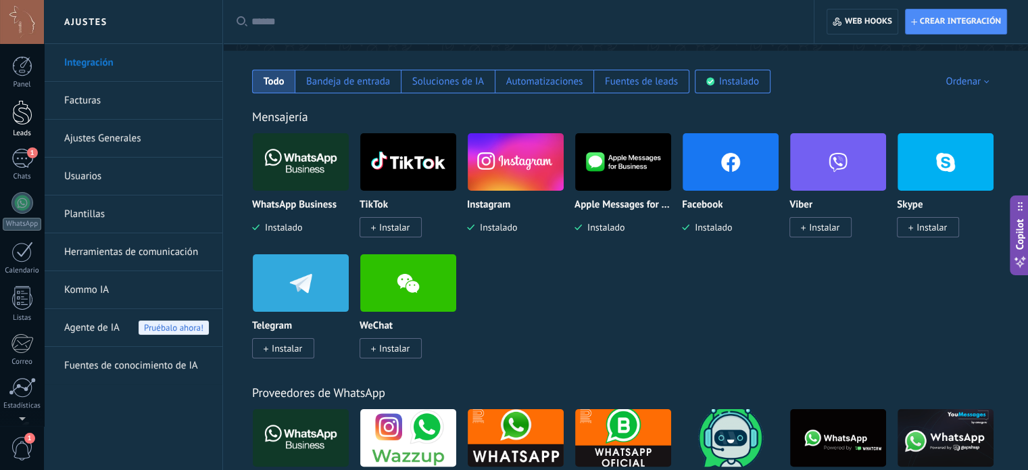
scroll to position [135, 0]
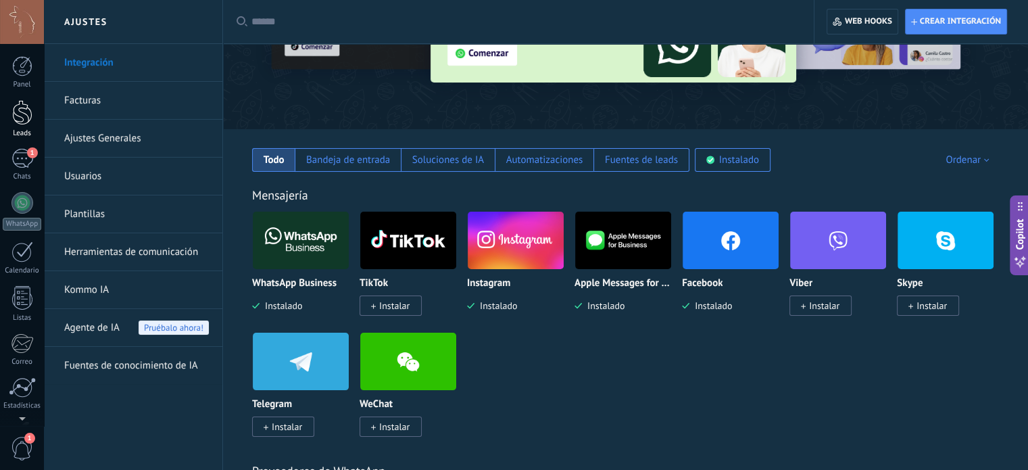
click at [20, 119] on div at bounding box center [22, 112] width 20 height 25
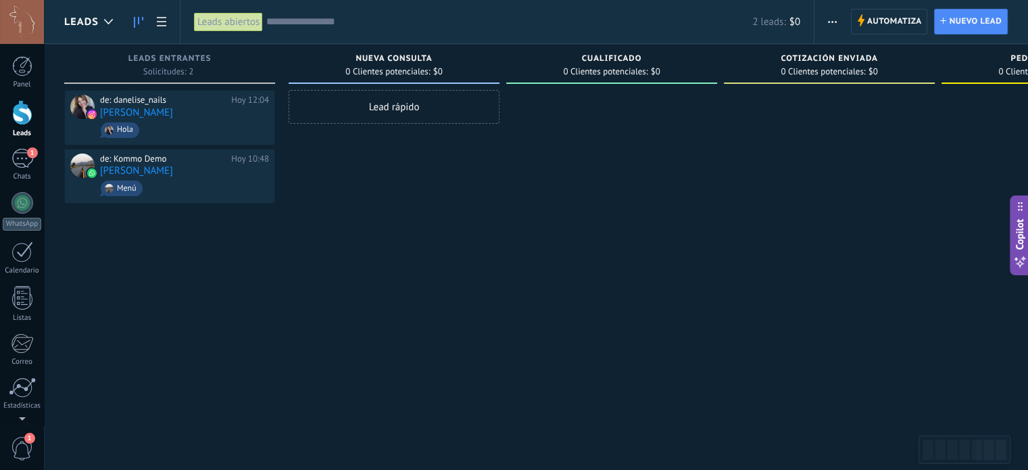
click at [828, 21] on icon "button" at bounding box center [832, 22] width 9 height 2
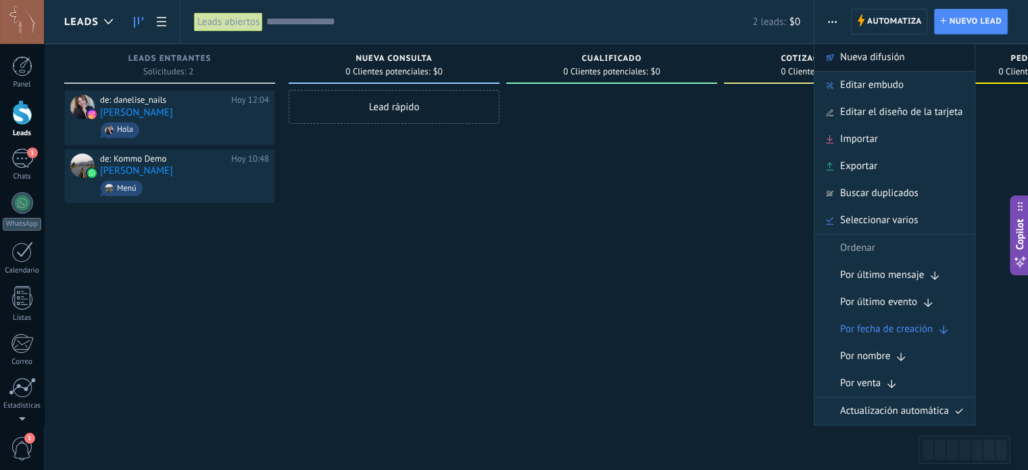
click at [846, 49] on span "Nueva difusión" at bounding box center [872, 57] width 65 height 27
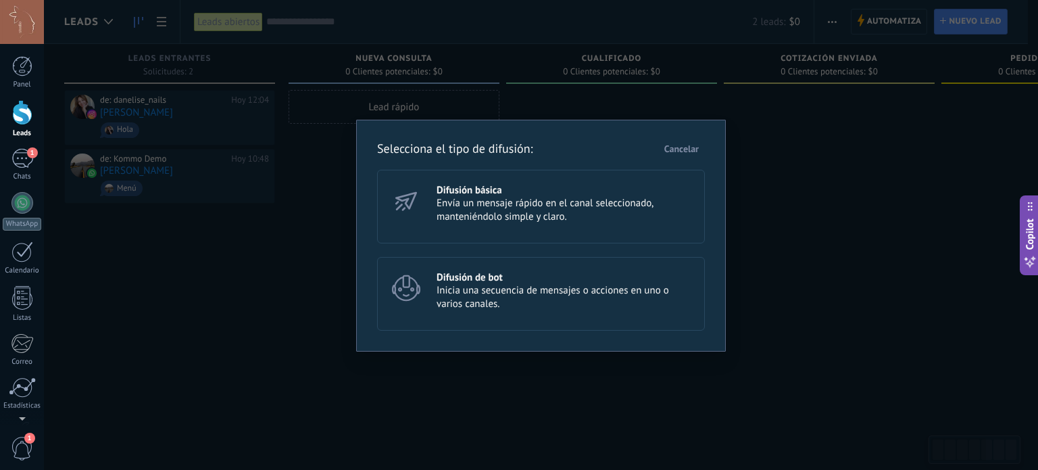
click at [633, 191] on h3 "Difusión básica" at bounding box center [565, 190] width 256 height 13
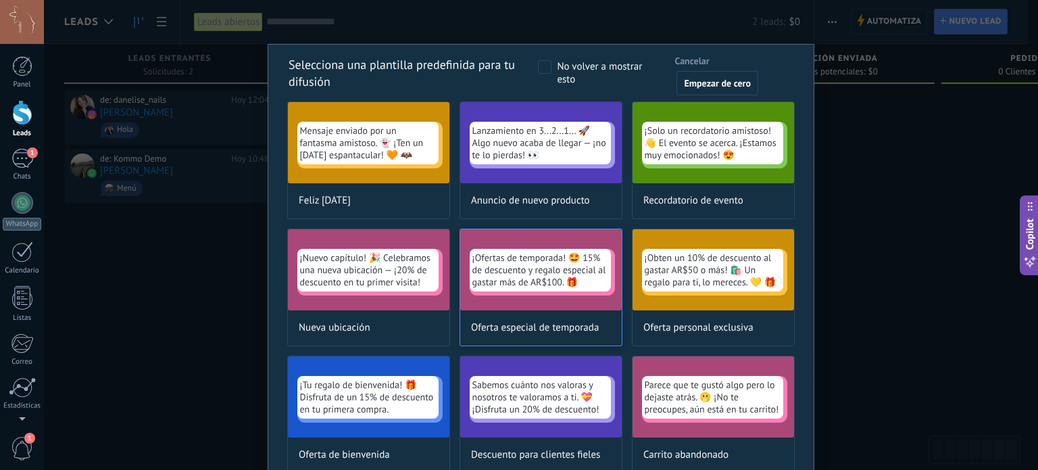
click at [531, 261] on span "¡Ofertas de temporada! 🤩 15% de descuento y regalo especial al gastar más de AR…" at bounding box center [541, 269] width 136 height 37
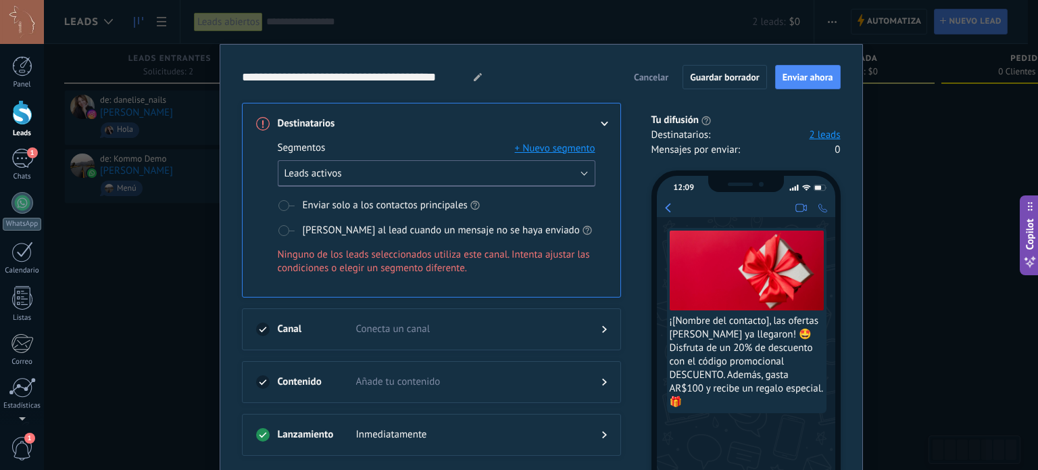
click at [335, 163] on button "Leads activos" at bounding box center [437, 173] width 318 height 26
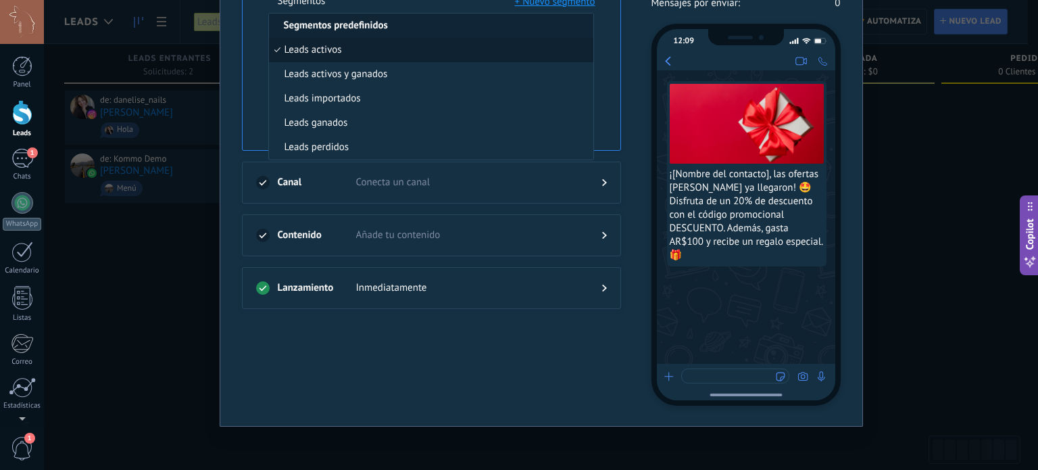
scroll to position [79, 0]
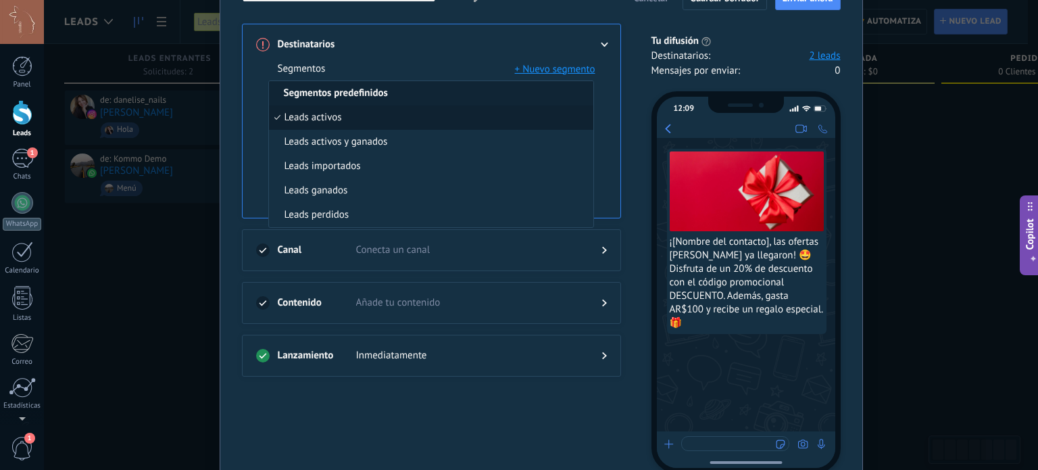
click at [373, 113] on li "Leads activos" at bounding box center [431, 117] width 324 height 24
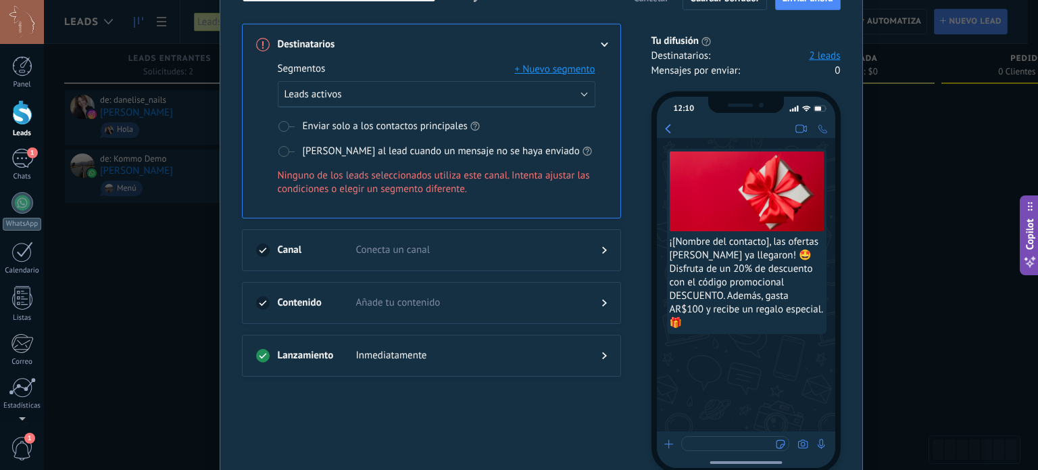
click at [568, 70] on button "+ Nuevo segmento" at bounding box center [555, 69] width 80 height 14
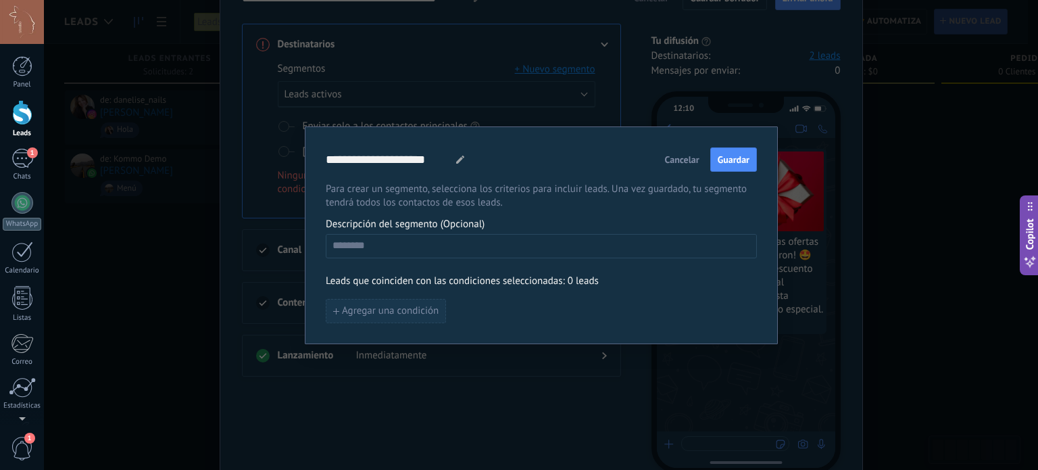
click at [386, 310] on span "Agregar una condición" at bounding box center [390, 310] width 97 height 9
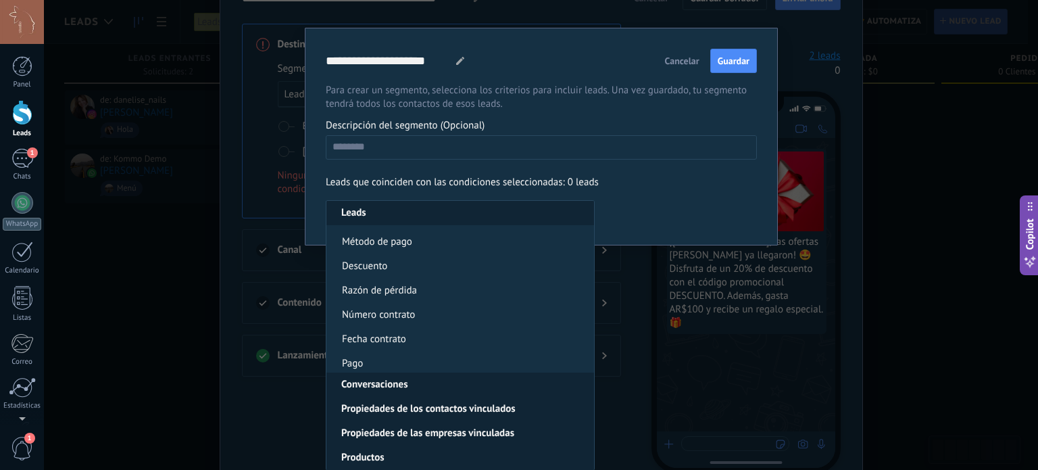
scroll to position [338, 0]
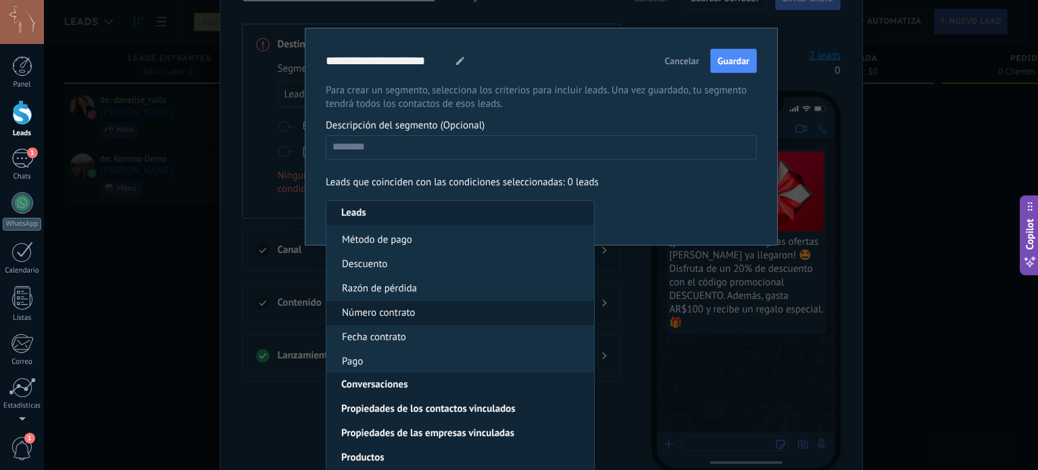
click at [464, 316] on li "Número contrato" at bounding box center [461, 313] width 268 height 24
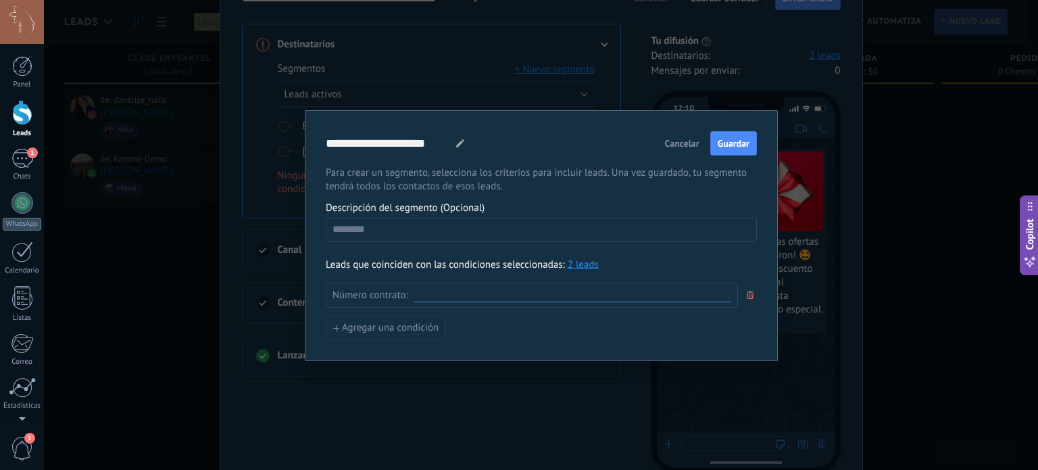
click at [460, 297] on input at bounding box center [573, 295] width 318 height 13
click at [583, 259] on link "2 leads" at bounding box center [583, 264] width 31 height 13
click at [690, 148] on span "Cancelar" at bounding box center [682, 143] width 34 height 9
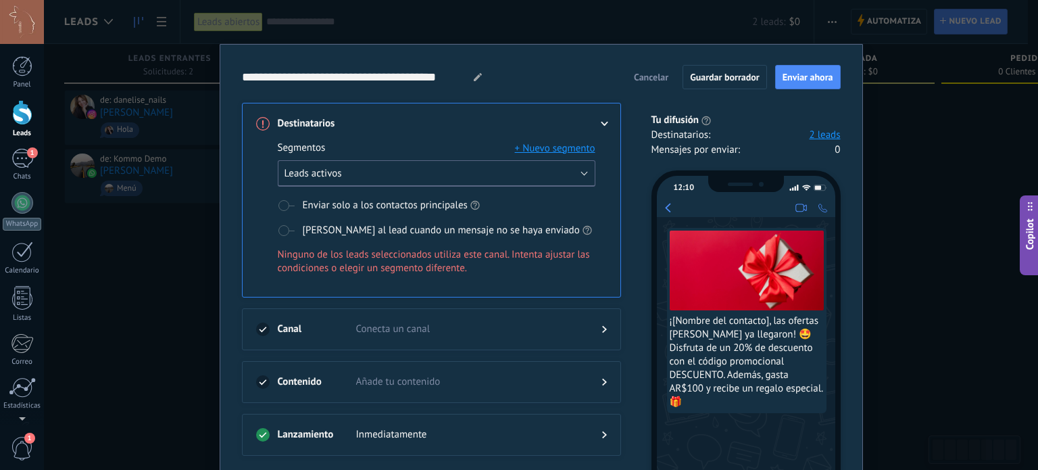
click at [575, 172] on button "Leads activos" at bounding box center [437, 173] width 318 height 26
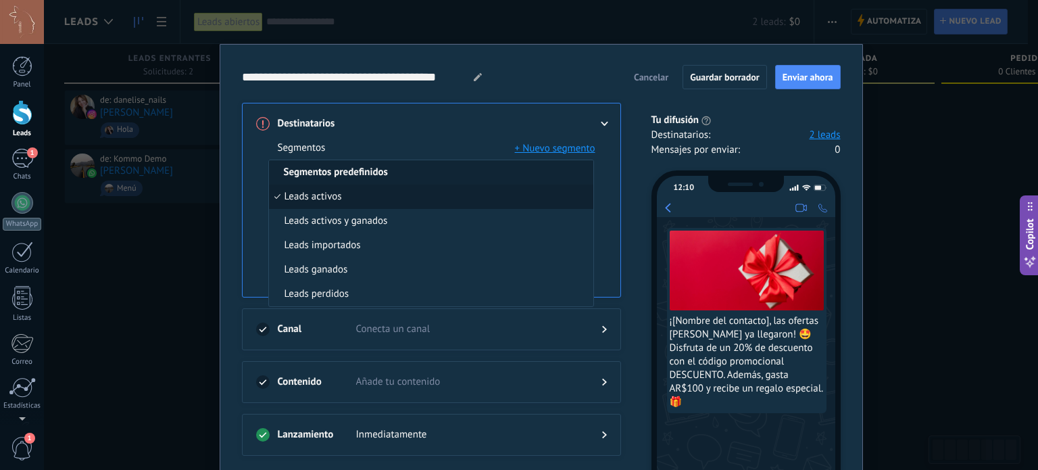
click at [603, 124] on use at bounding box center [604, 124] width 7 height 5
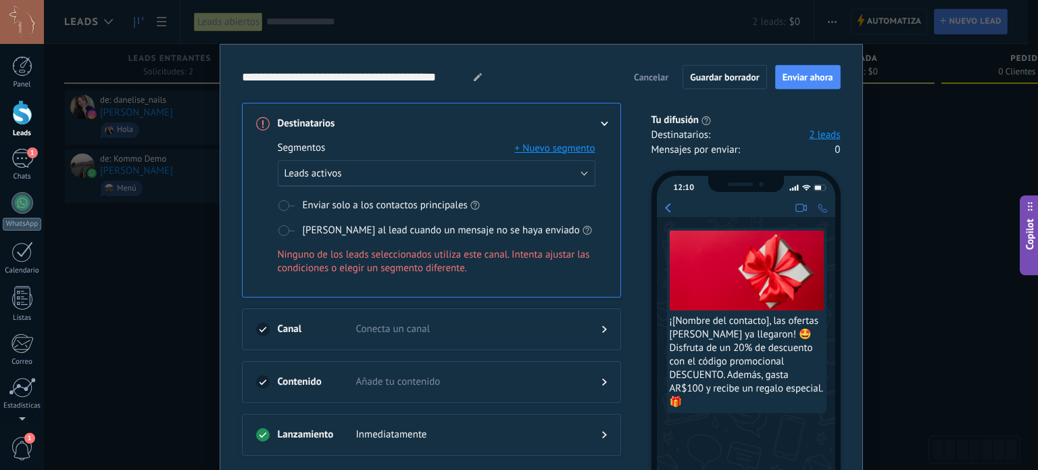
click at [282, 203] on span at bounding box center [286, 205] width 17 height 11
click at [281, 232] on span at bounding box center [286, 230] width 17 height 11
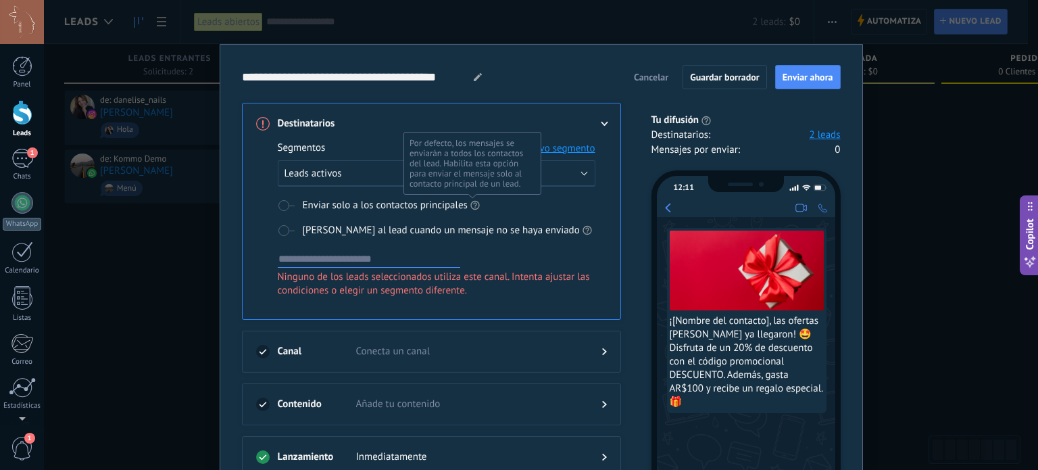
click at [475, 202] on use at bounding box center [474, 205] width 9 height 9
click at [289, 204] on span at bounding box center [286, 205] width 17 height 11
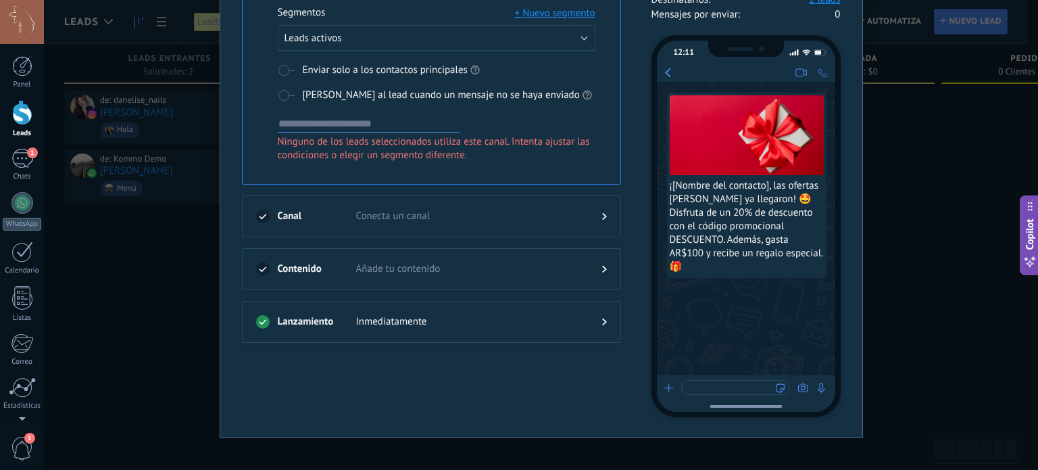
click at [467, 216] on span "Conecta un canal" at bounding box center [468, 217] width 224 height 14
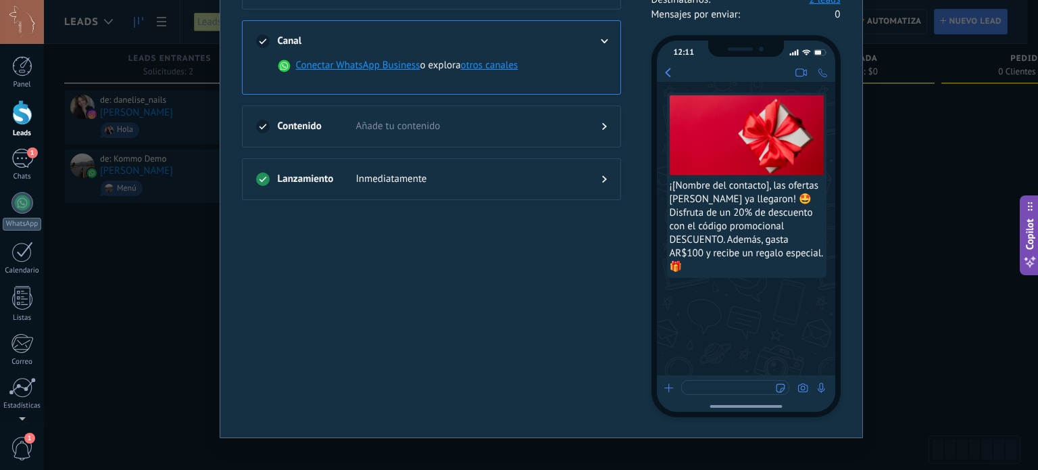
scroll to position [68, 0]
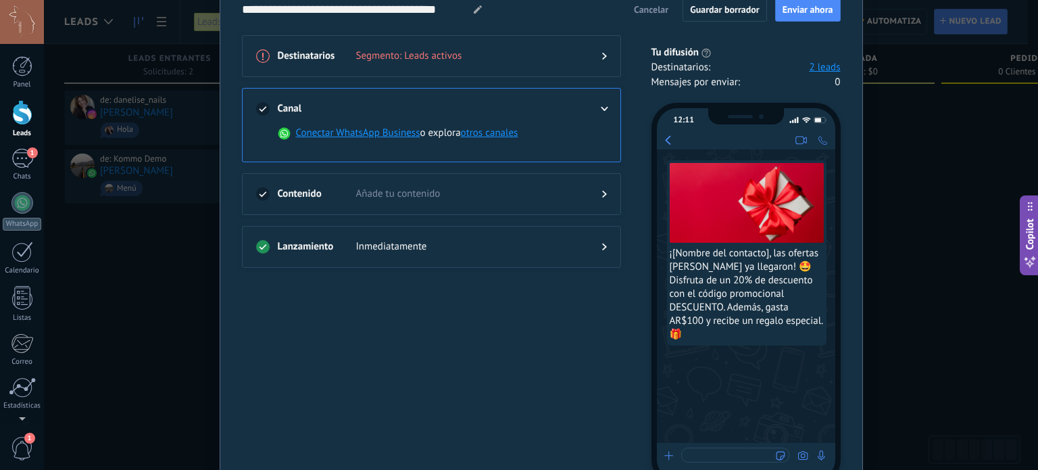
click at [500, 134] on button "otros canales" at bounding box center [489, 133] width 57 height 14
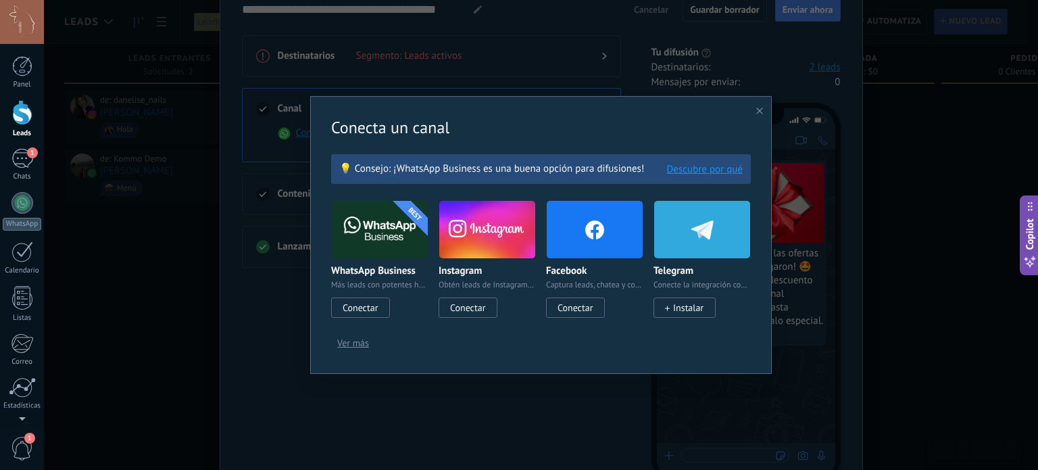
click at [580, 307] on span "Conectar" at bounding box center [575, 307] width 35 height 12
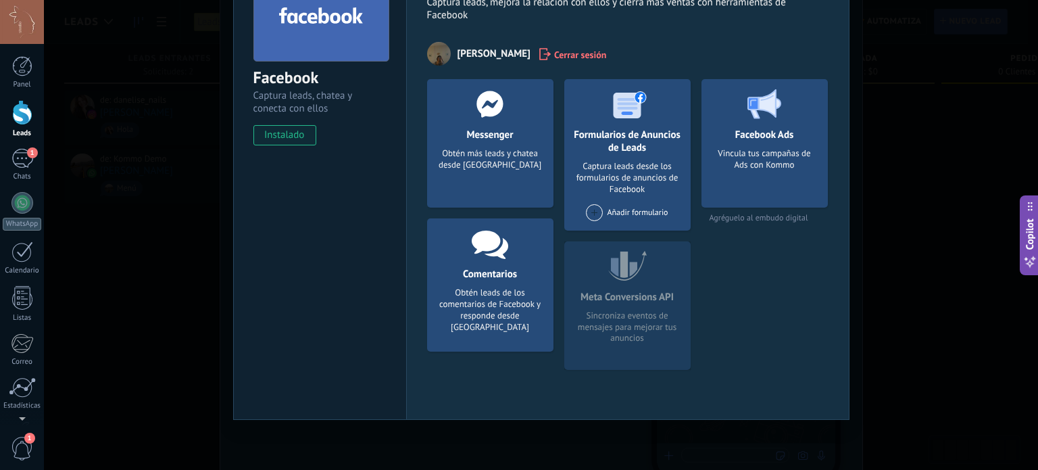
scroll to position [0, 0]
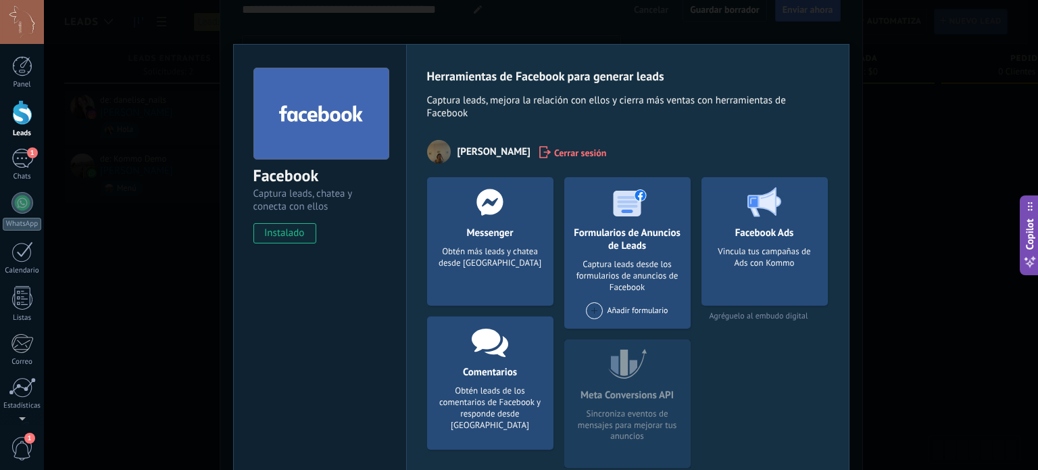
click at [862, 194] on div "Facebook Captura leads, chatea y conecta con ellos instalado Desinstalar Herram…" at bounding box center [541, 235] width 994 height 470
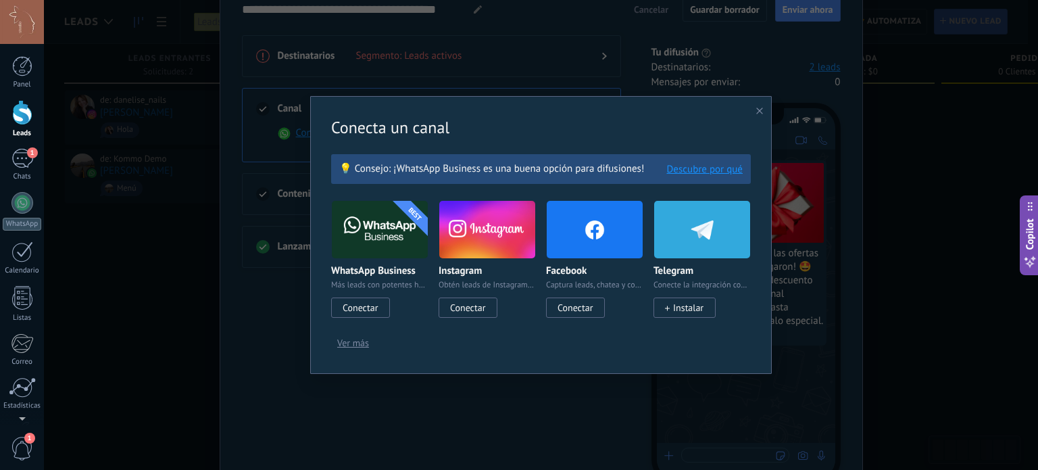
click at [585, 245] on img at bounding box center [595, 230] width 96 height 66
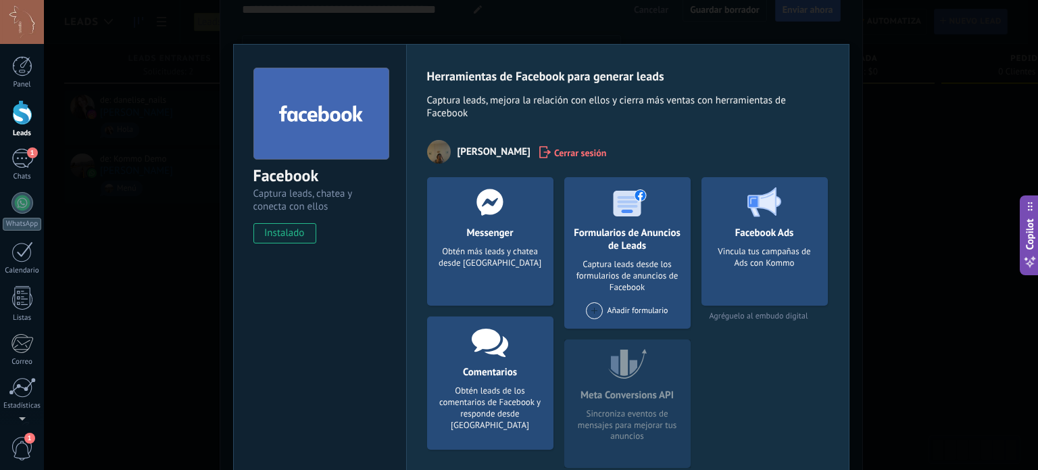
click at [844, 166] on div "Herramientas de Facebook para generar leads Captura leads, mejora la relación c…" at bounding box center [627, 281] width 443 height 474
drag, startPoint x: 886, startPoint y: 147, endPoint x: 879, endPoint y: 148, distance: 6.8
click at [881, 148] on div "Facebook Captura leads, chatea y conecta con ellos instalado Desinstalar Herram…" at bounding box center [541, 235] width 994 height 470
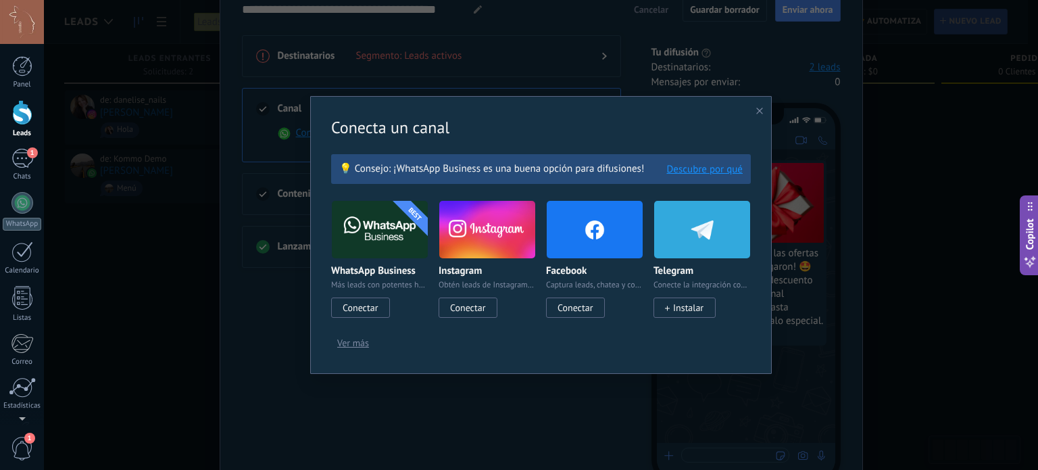
click at [364, 343] on span "Ver más" at bounding box center [353, 342] width 32 height 9
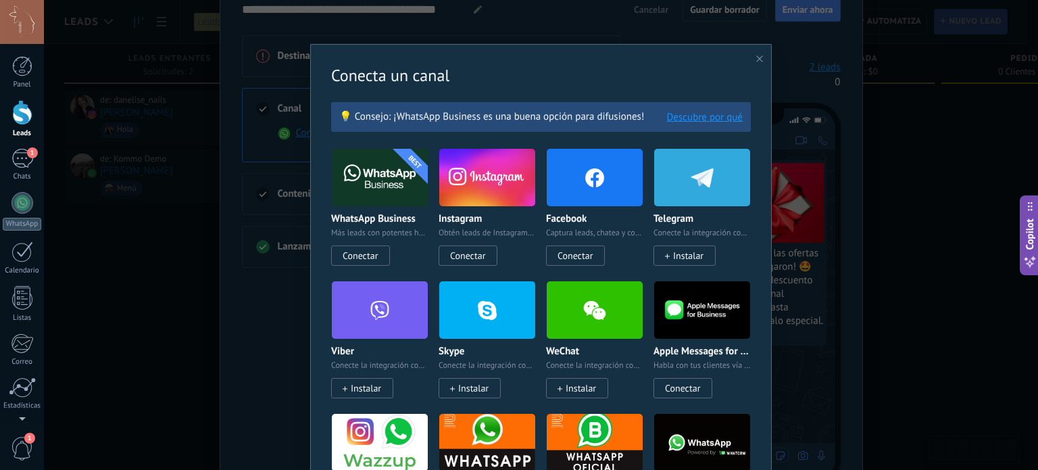
click at [757, 59] on use at bounding box center [759, 58] width 7 height 7
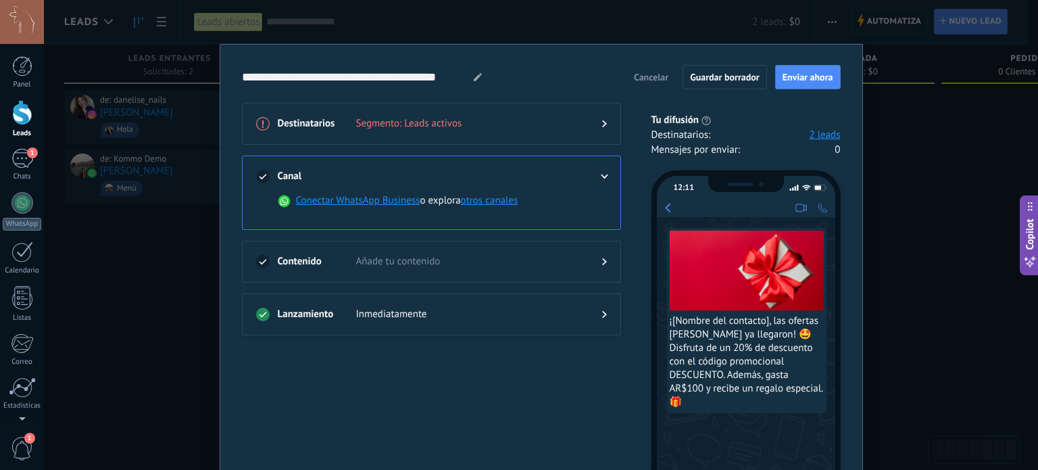
click at [602, 115] on div "Destinatarios Segmento: Leads activos" at bounding box center [431, 124] width 379 height 42
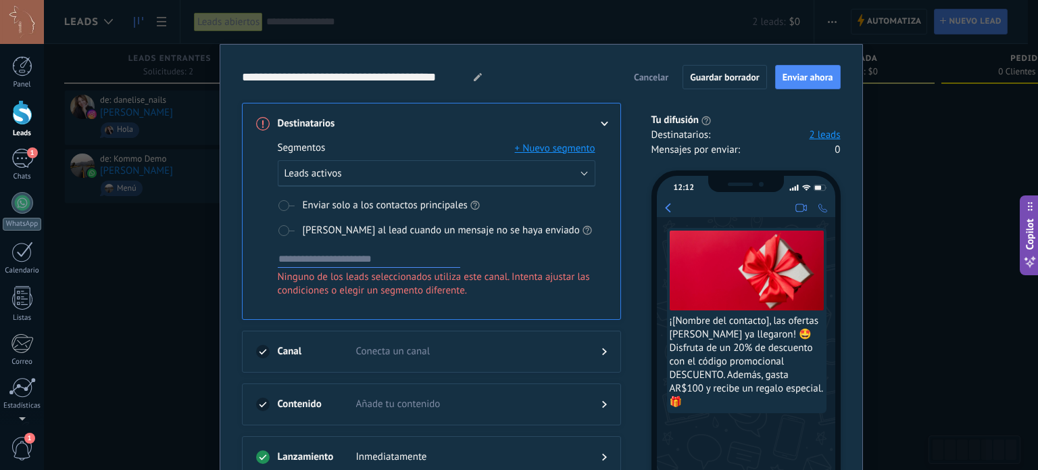
click at [322, 205] on span "Enviar solo a los contactos principales" at bounding box center [385, 206] width 165 height 14
click at [368, 181] on button "Leads activos" at bounding box center [437, 173] width 318 height 26
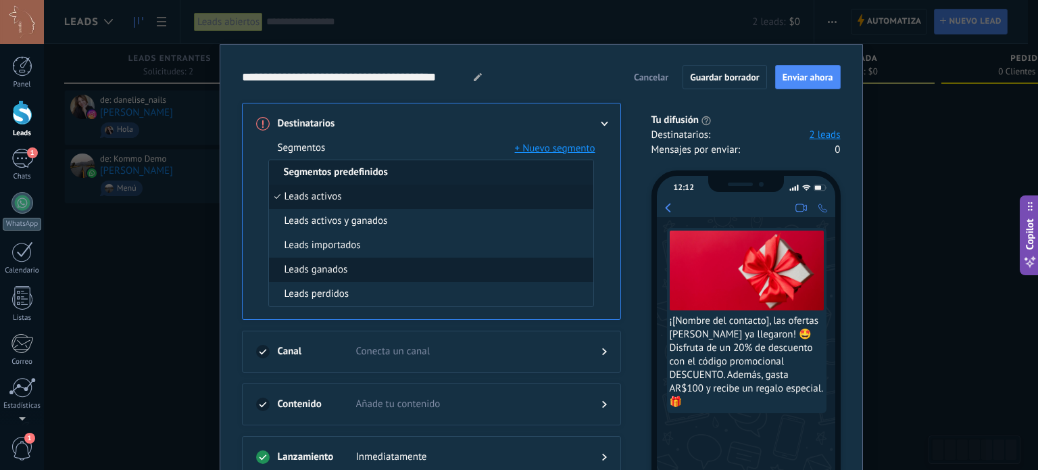
click at [371, 264] on li "Leads ganados" at bounding box center [431, 270] width 324 height 24
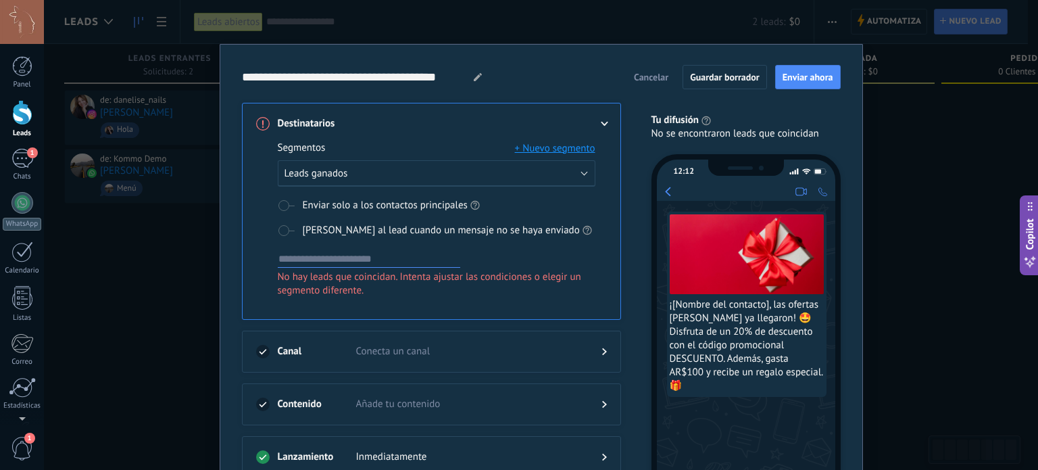
click at [305, 128] on h3 "Destinatarios" at bounding box center [317, 124] width 78 height 14
click at [259, 124] on icon at bounding box center [263, 124] width 14 height 14
click at [602, 122] on icon at bounding box center [604, 124] width 8 height 5
click at [570, 147] on button "+ Nuevo segmento" at bounding box center [555, 148] width 80 height 14
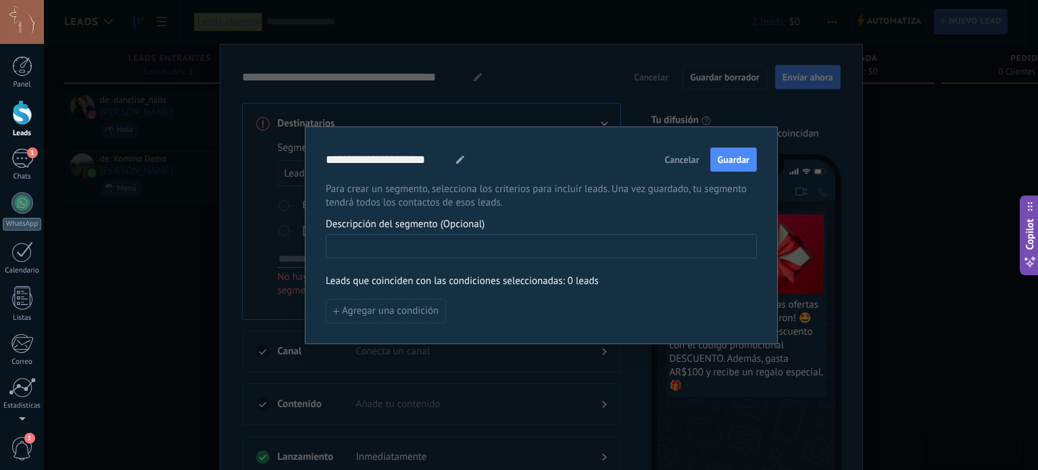
click at [539, 239] on input at bounding box center [542, 246] width 430 height 22
click at [431, 306] on span "Agregar una condición" at bounding box center [390, 310] width 97 height 9
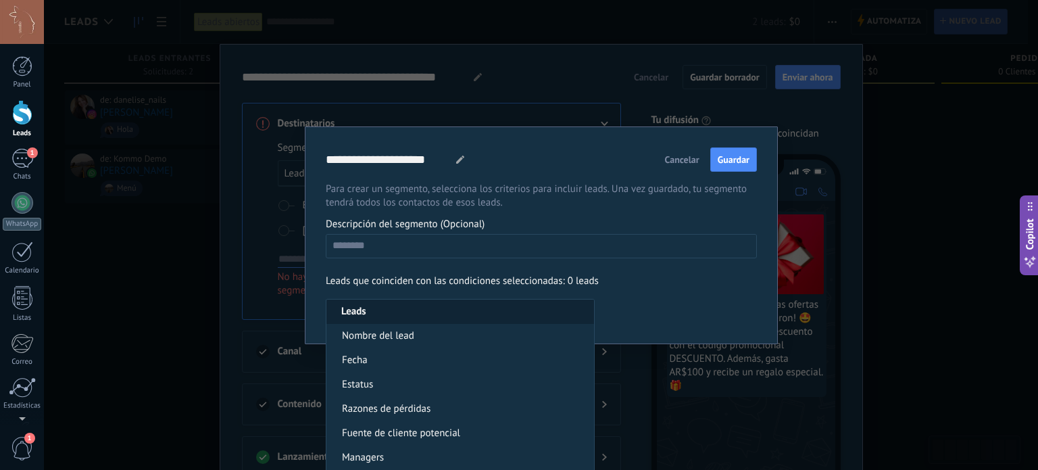
click at [679, 164] on span "Cancelar" at bounding box center [682, 159] width 34 height 9
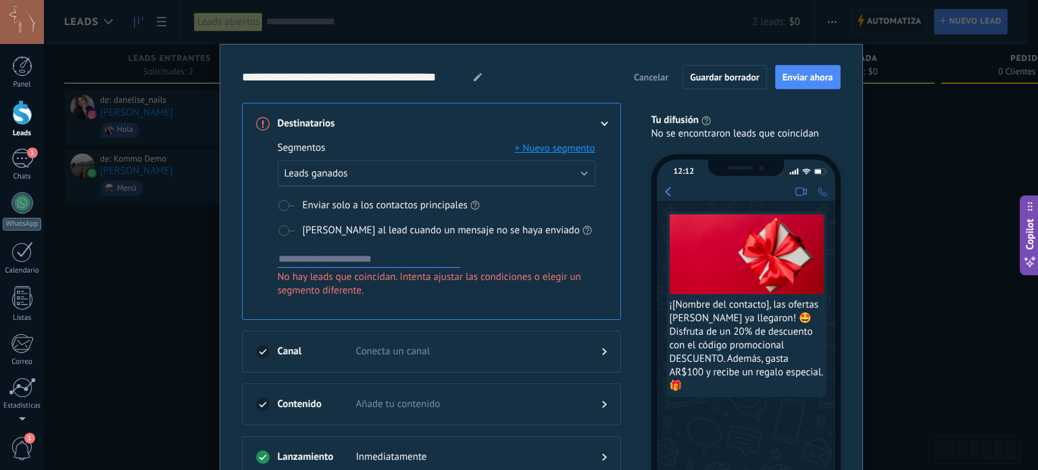
click at [665, 70] on button "Cancelar" at bounding box center [651, 77] width 47 height 20
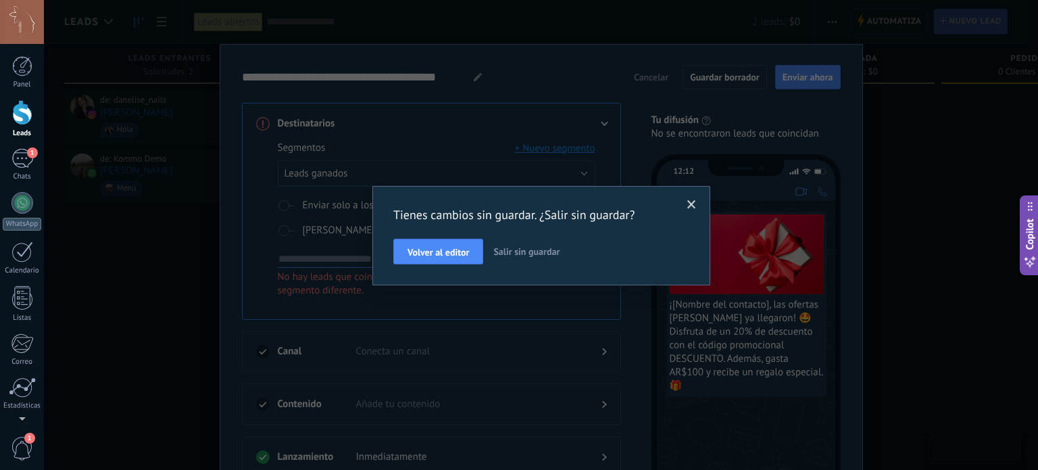
click at [460, 237] on div "Tienes cambios sin guardar. ¿Salir sin guardar? Volver al editor Salir sin guar…" at bounding box center [541, 235] width 296 height 57
click at [473, 245] on button "Volver al editor" at bounding box center [438, 252] width 90 height 26
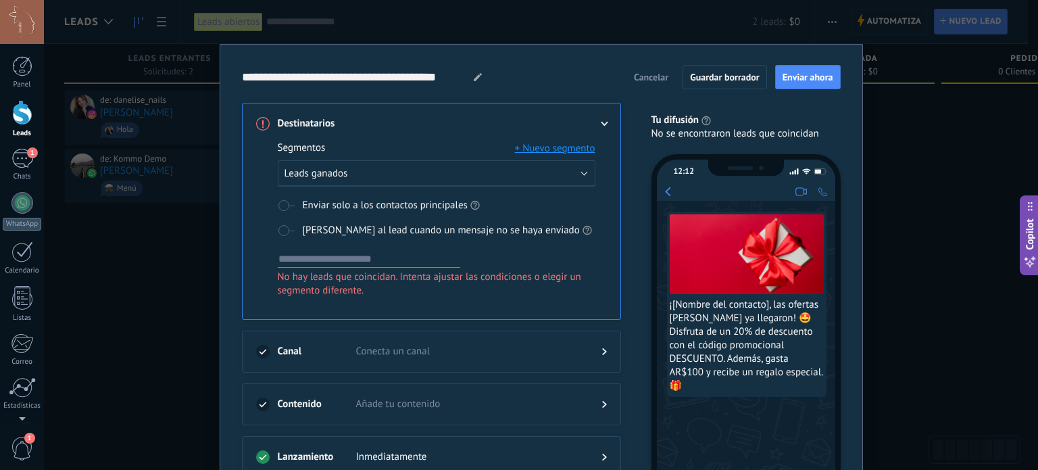
click at [652, 78] on span "Cancelar" at bounding box center [651, 76] width 34 height 9
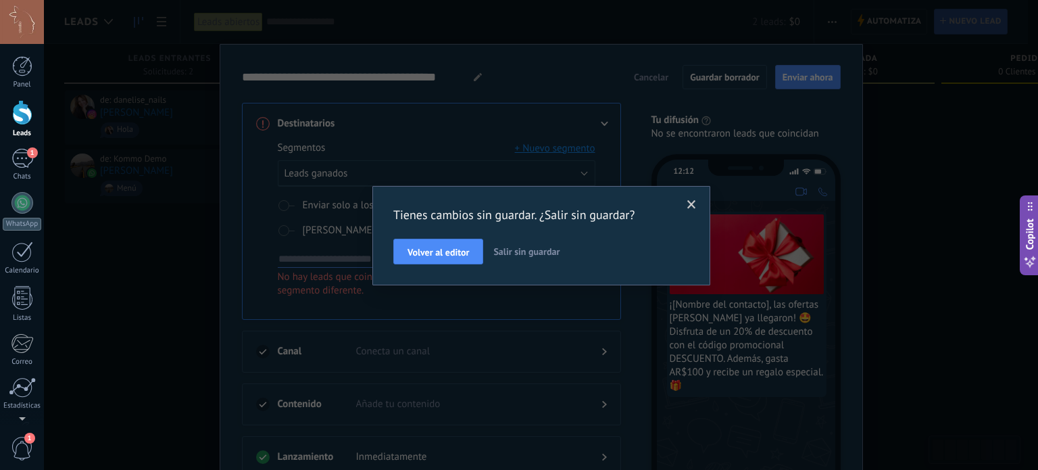
click at [525, 251] on span "Salir sin guardar" at bounding box center [526, 251] width 66 height 12
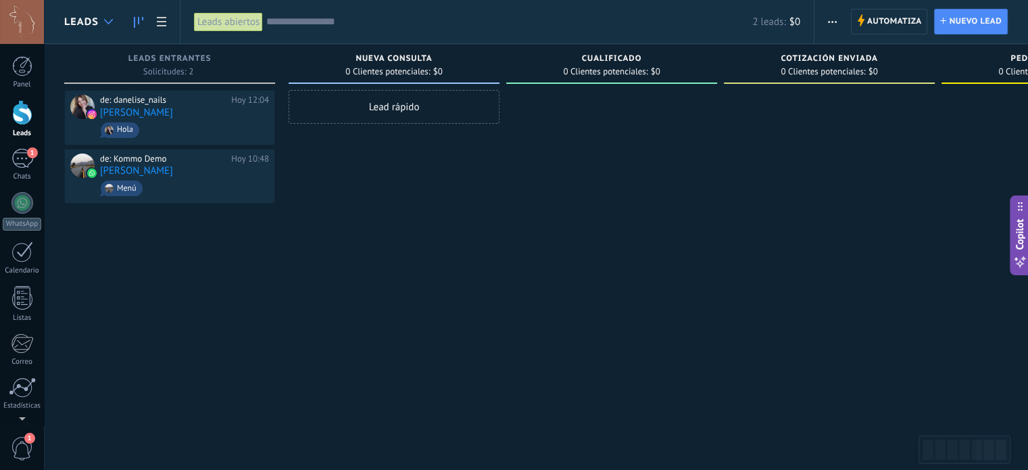
click at [111, 19] on icon at bounding box center [108, 21] width 9 height 5
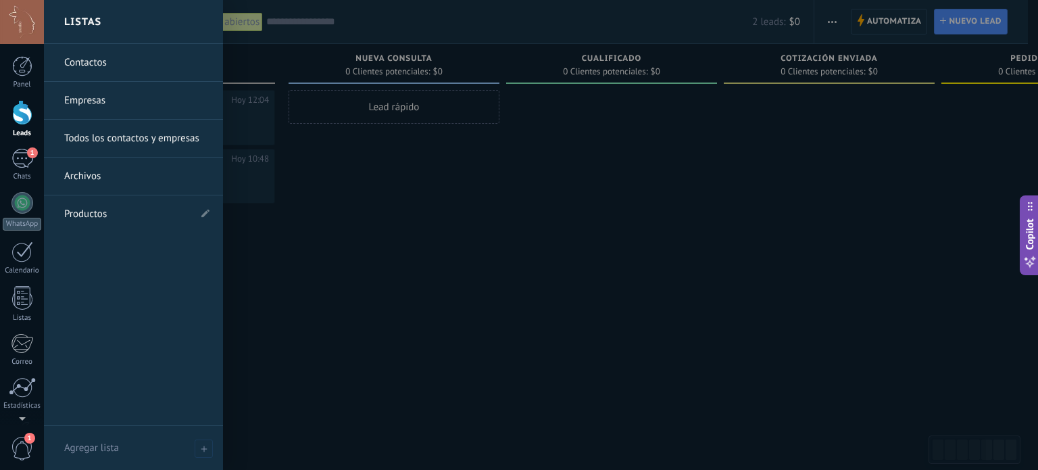
click at [93, 68] on link "Contactos" at bounding box center [136, 63] width 145 height 38
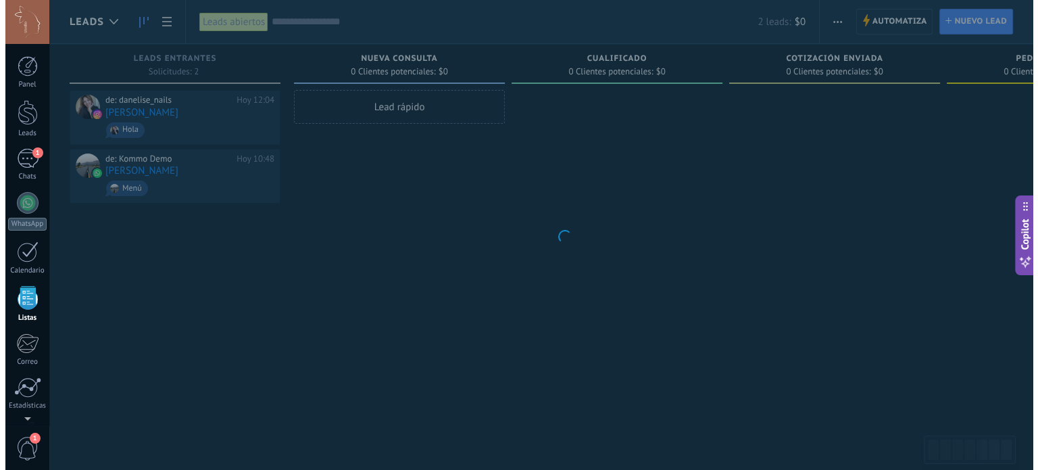
scroll to position [83, 0]
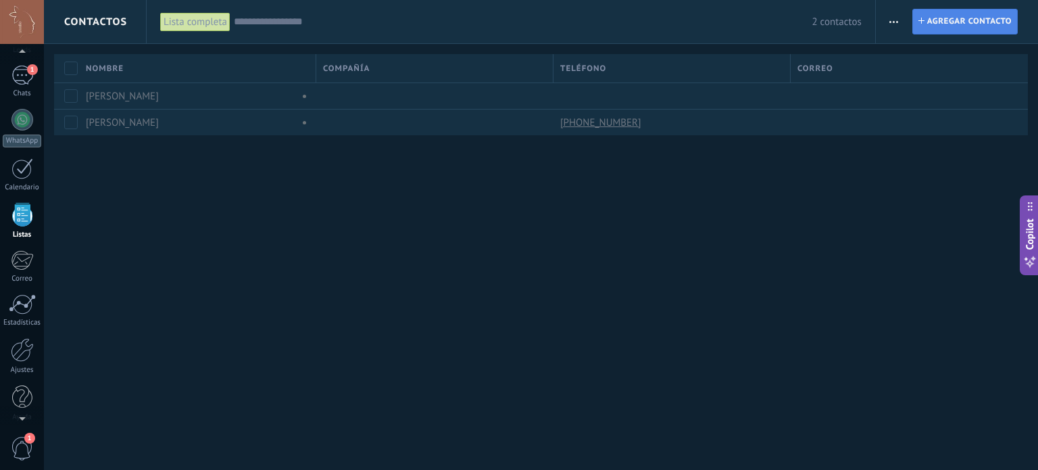
click at [936, 15] on span "Agregar contacto" at bounding box center [969, 21] width 84 height 24
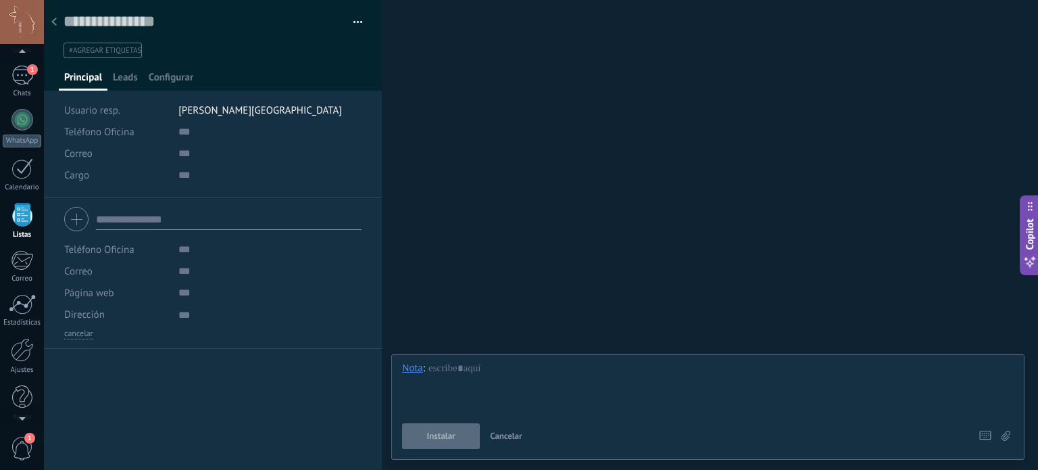
click at [123, 218] on input "text" at bounding box center [229, 219] width 266 height 22
click at [162, 248] on div "Teléfono Oficina Ofic. directo Celular Fax Casa Otro Teléfono Oficina" at bounding box center [116, 250] width 104 height 22
click at [343, 26] on button "button" at bounding box center [353, 22] width 20 height 20
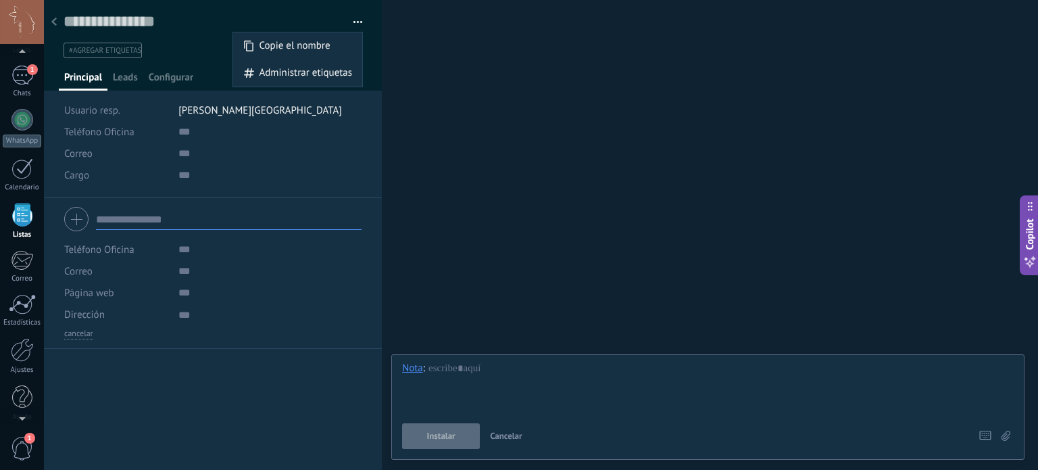
click at [355, 29] on button "button" at bounding box center [353, 22] width 20 height 20
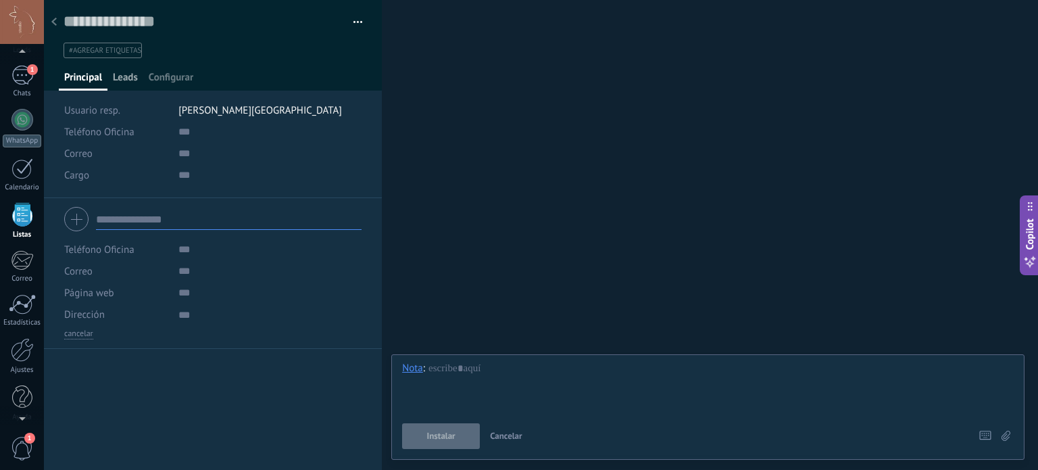
click at [132, 81] on span "Leads" at bounding box center [125, 81] width 25 height 20
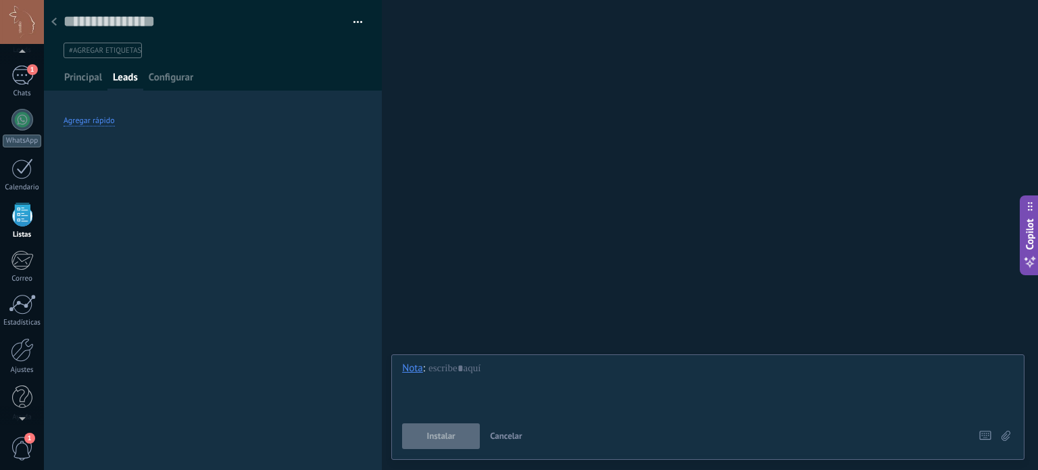
click at [87, 114] on div "Agregar rápido" at bounding box center [213, 121] width 299 height 44
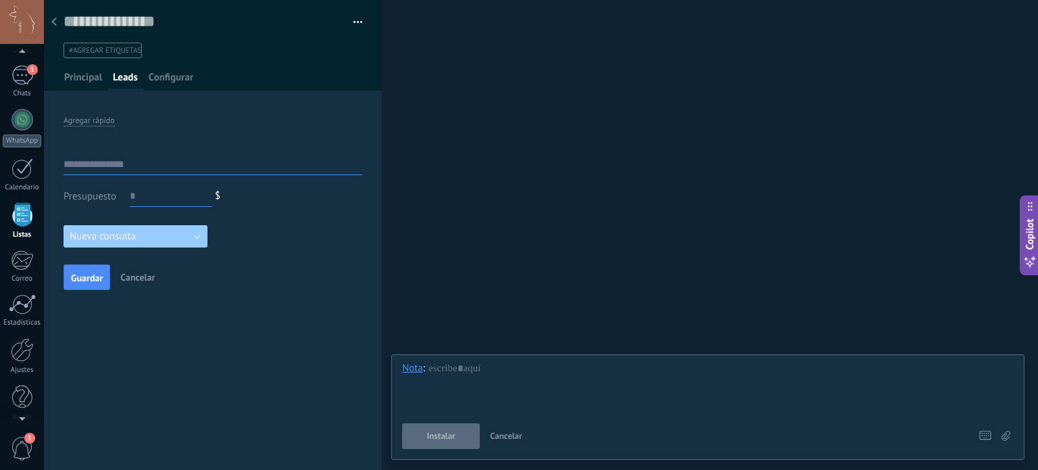
click at [165, 70] on div at bounding box center [213, 45] width 339 height 91
click at [166, 78] on span "Configurar" at bounding box center [171, 81] width 45 height 20
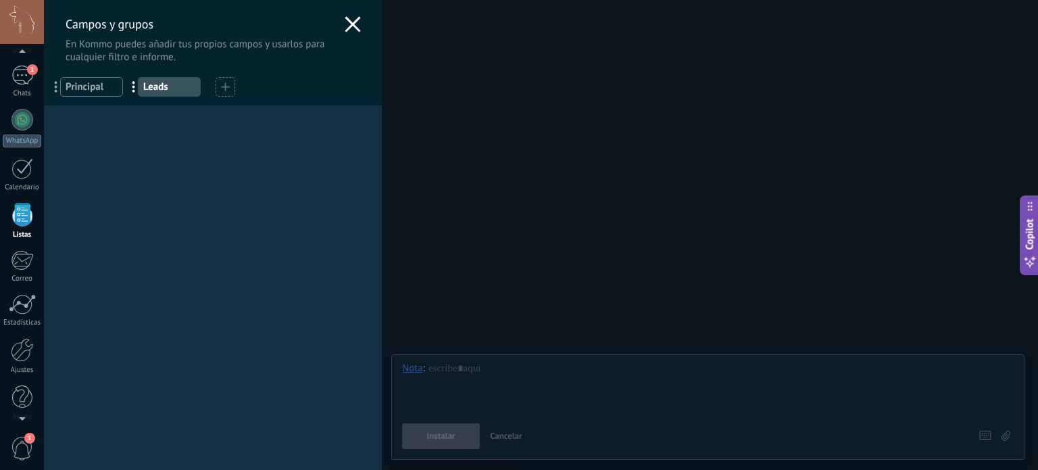
click at [231, 81] on div at bounding box center [226, 87] width 20 height 20
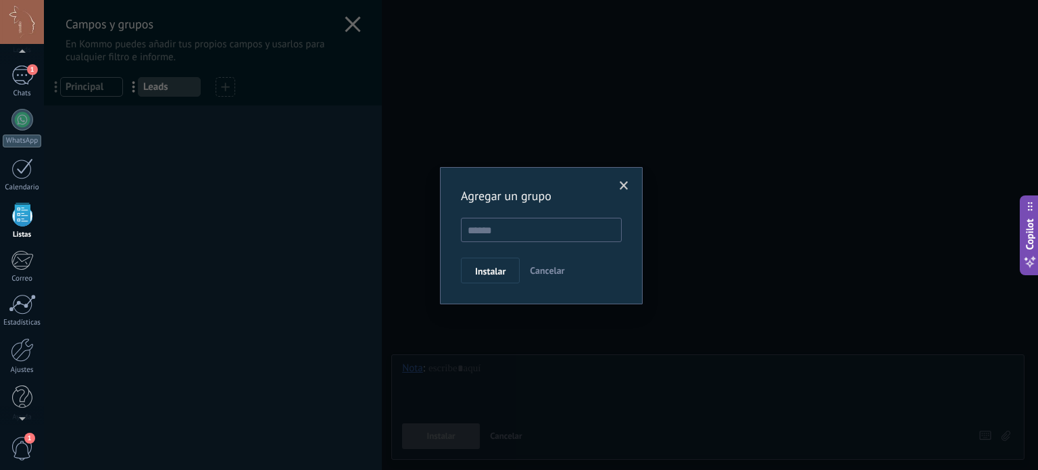
click at [623, 188] on span at bounding box center [624, 185] width 9 height 9
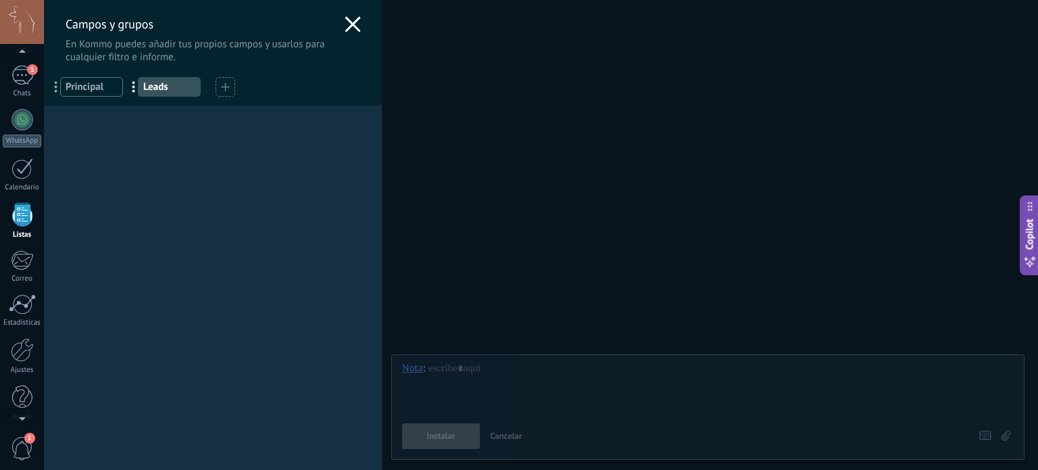
click at [99, 87] on span "Principal" at bounding box center [92, 86] width 52 height 13
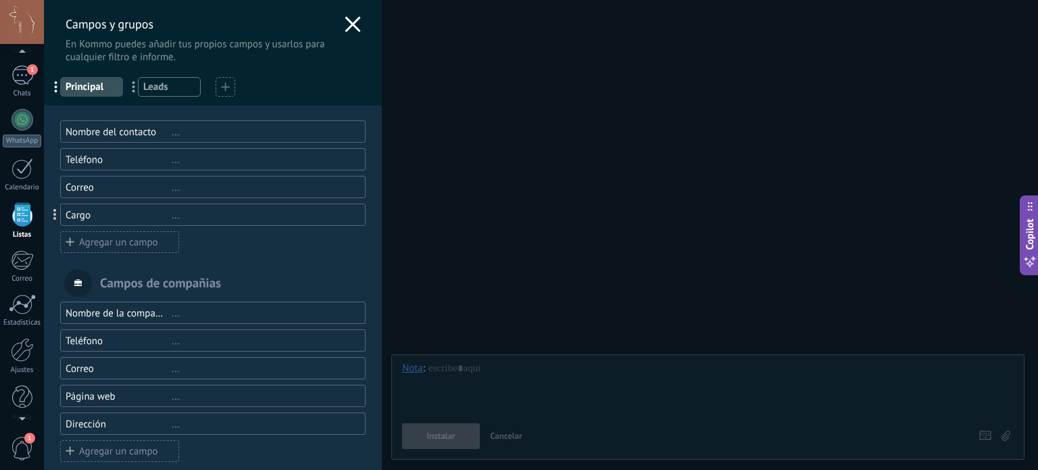
scroll to position [15, 0]
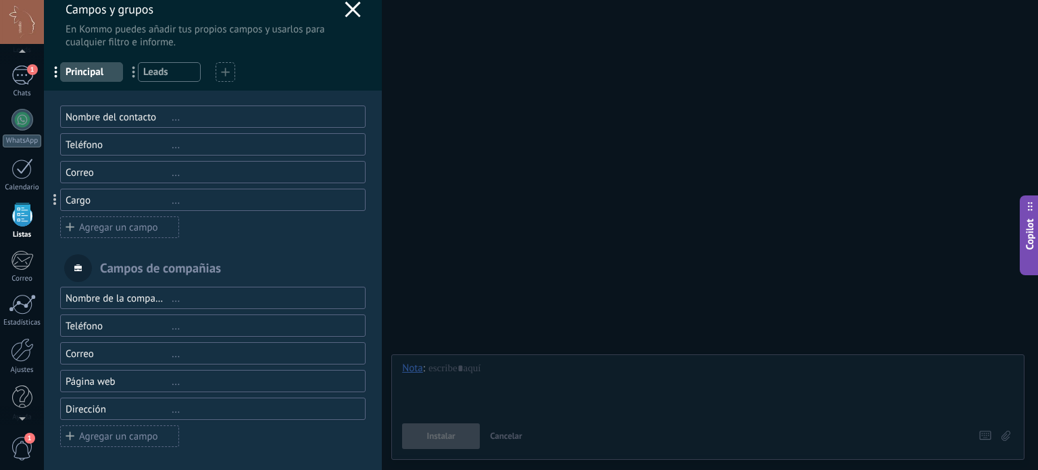
click at [167, 229] on div "Agregar un campo" at bounding box center [119, 227] width 119 height 22
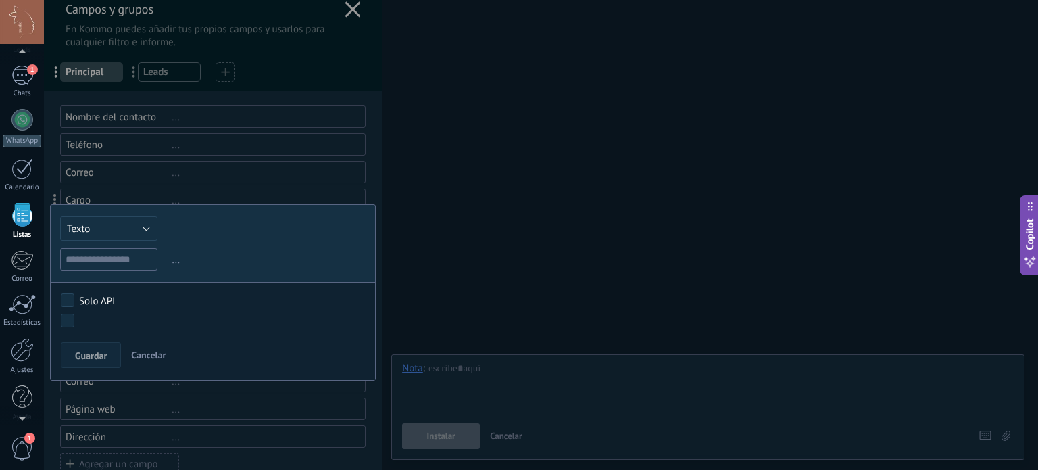
click at [140, 357] on span "Cancelar" at bounding box center [148, 355] width 34 height 12
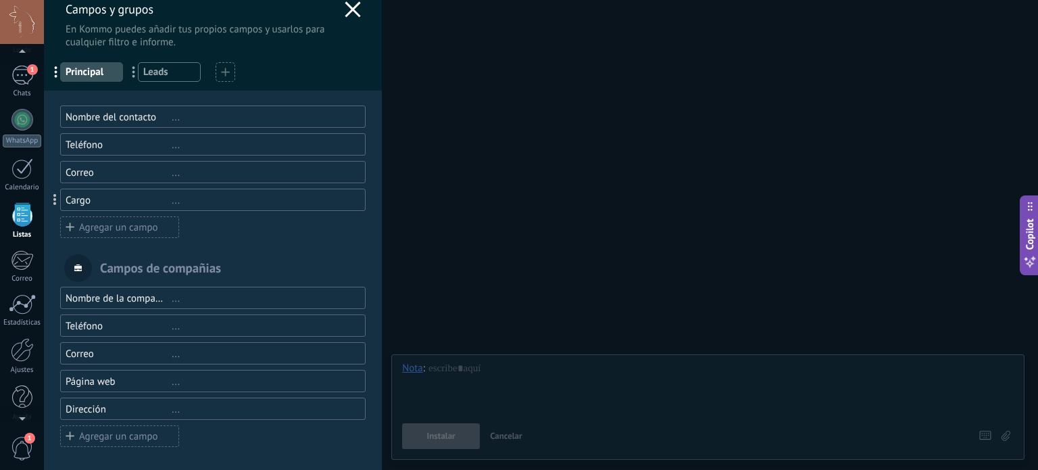
click at [216, 69] on div at bounding box center [226, 72] width 20 height 20
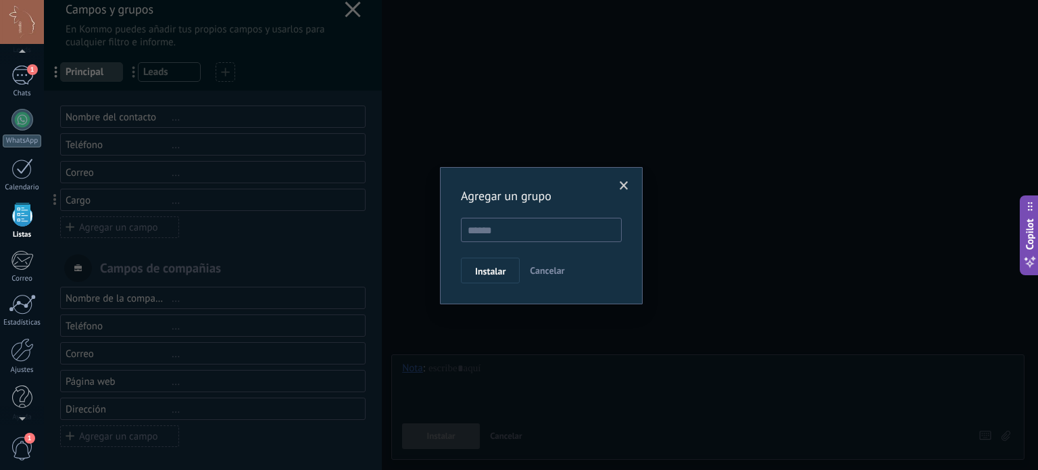
click at [543, 276] on button "Cancelar" at bounding box center [547, 271] width 45 height 26
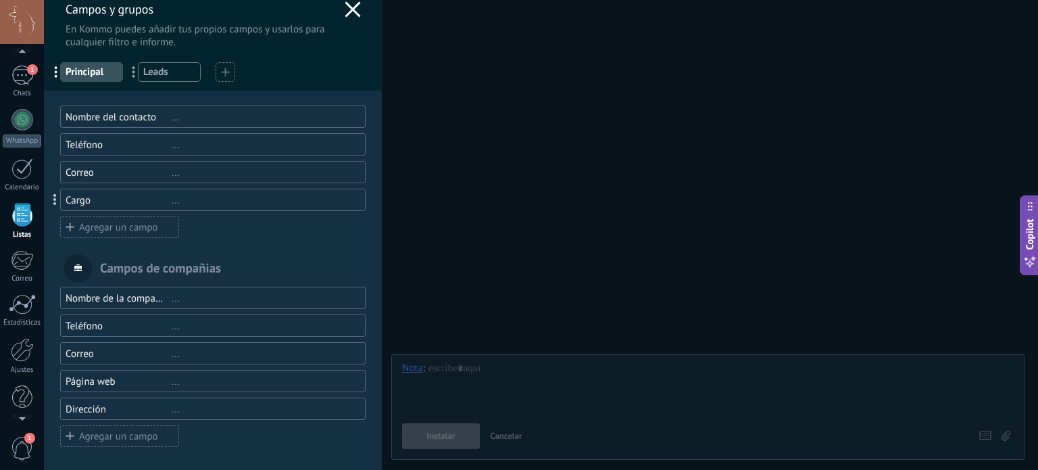
click at [191, 118] on div "..." at bounding box center [263, 117] width 182 height 13
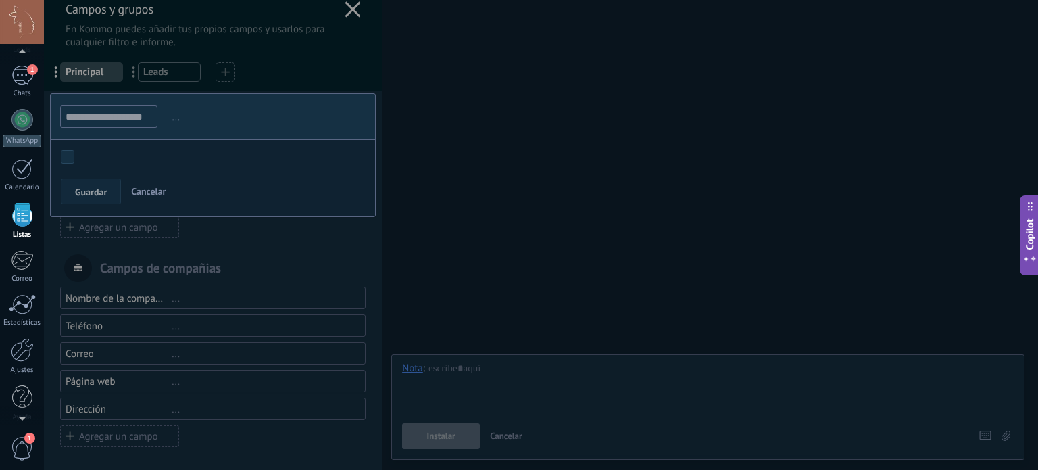
click at [122, 118] on input "**********" at bounding box center [108, 116] width 97 height 22
click at [151, 192] on span "Cancelar" at bounding box center [148, 191] width 34 height 12
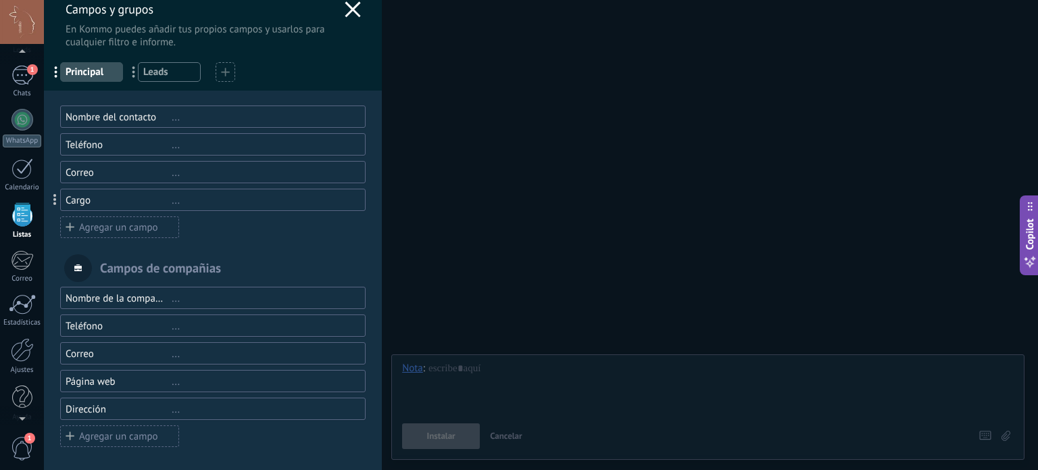
click at [257, 123] on div "..." at bounding box center [263, 117] width 182 height 13
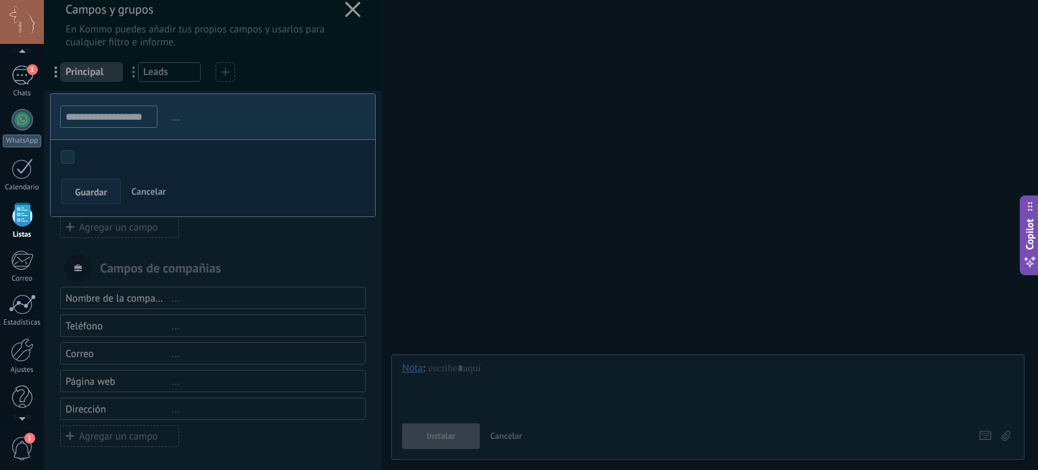
click at [139, 186] on span "Cancelar" at bounding box center [148, 191] width 34 height 12
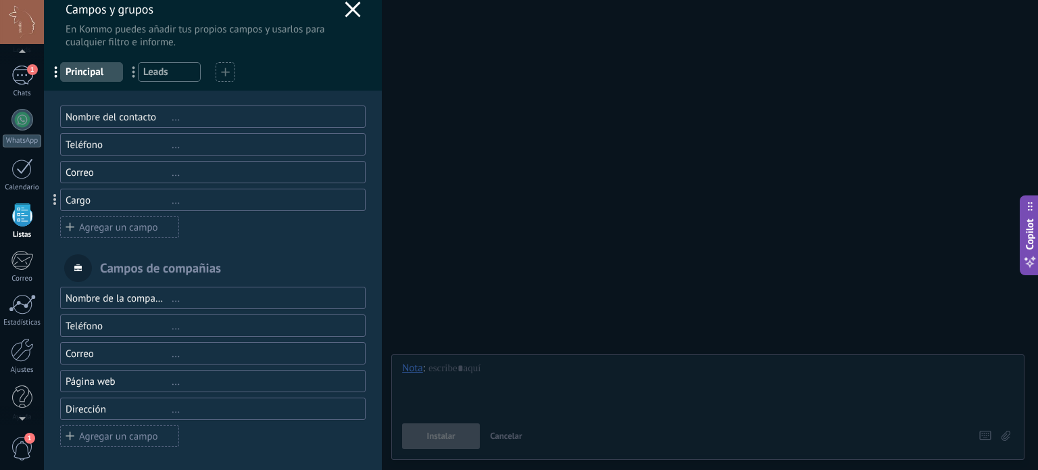
click at [105, 70] on span "Principal" at bounding box center [92, 72] width 52 height 13
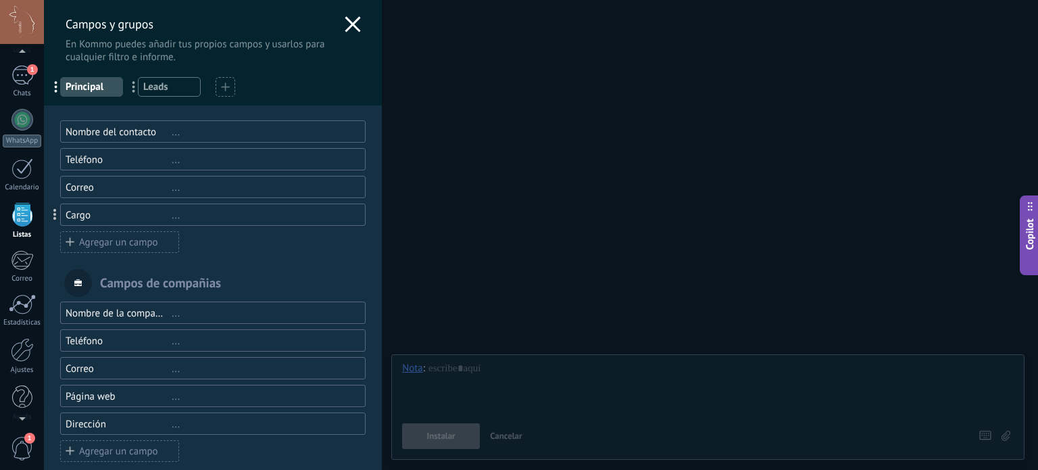
click at [221, 89] on icon at bounding box center [225, 86] width 9 height 9
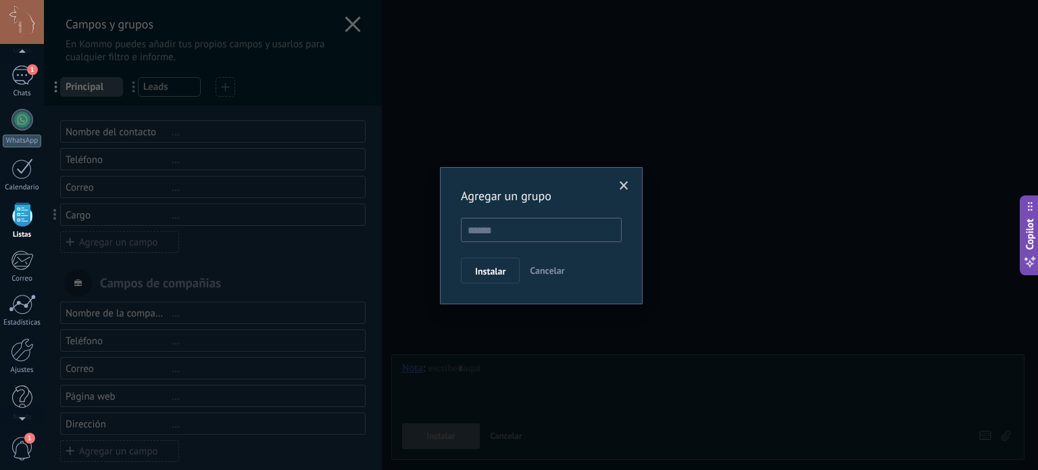
click at [623, 180] on span at bounding box center [624, 185] width 22 height 23
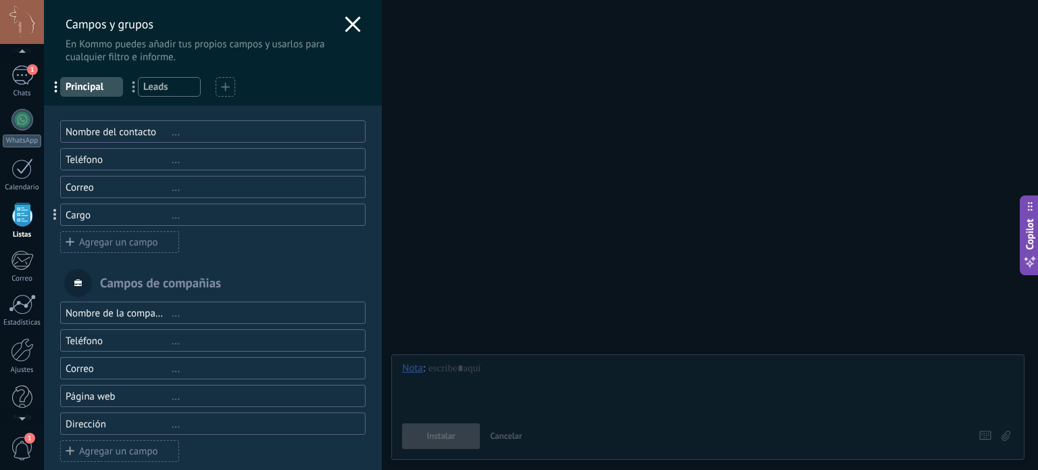
click at [357, 33] on div "Campos y grupos En Kommo puedes añadir tus propios campos y usarlos para cualqu…" at bounding box center [213, 32] width 338 height 64
click at [352, 23] on icon at bounding box center [353, 24] width 16 height 16
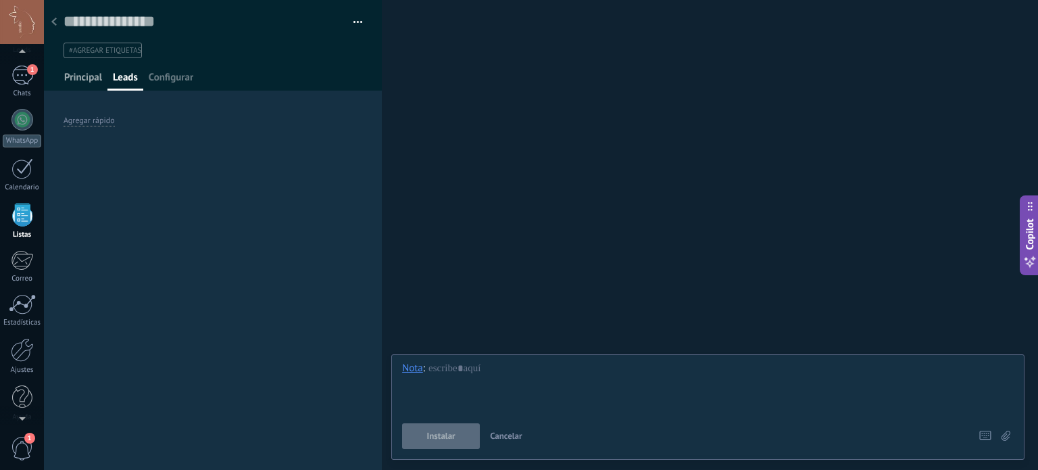
click at [77, 76] on span "Principal" at bounding box center [83, 81] width 38 height 20
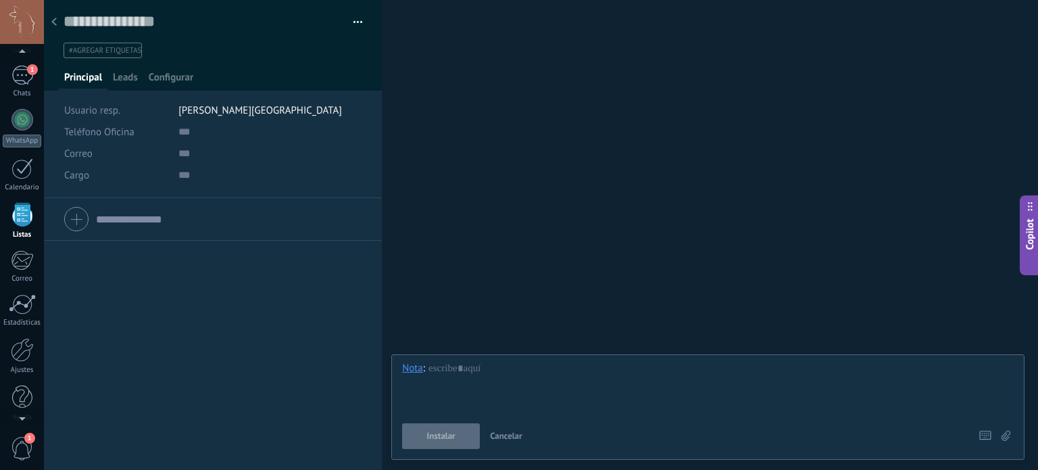
click at [214, 110] on span "[PERSON_NAME][GEOGRAPHIC_DATA]" at bounding box center [260, 110] width 164 height 13
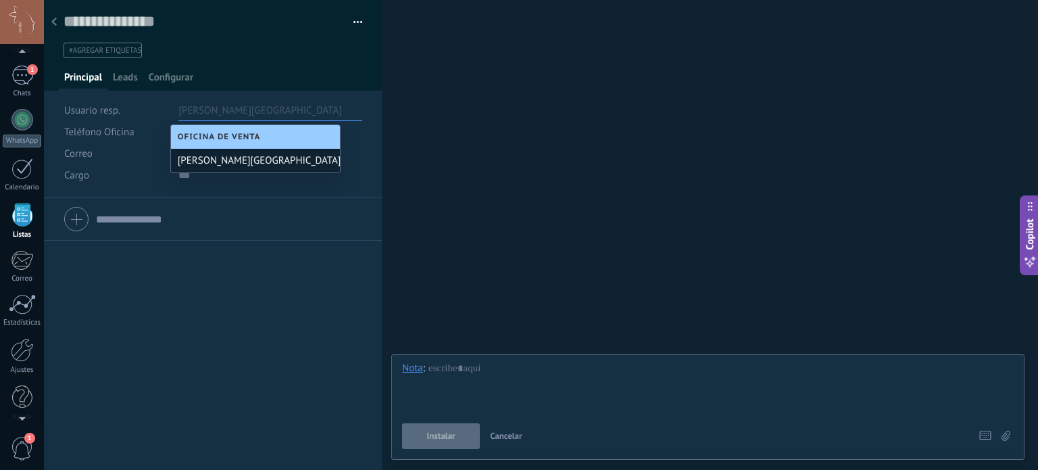
click at [246, 155] on div "[PERSON_NAME][GEOGRAPHIC_DATA]" at bounding box center [255, 161] width 169 height 24
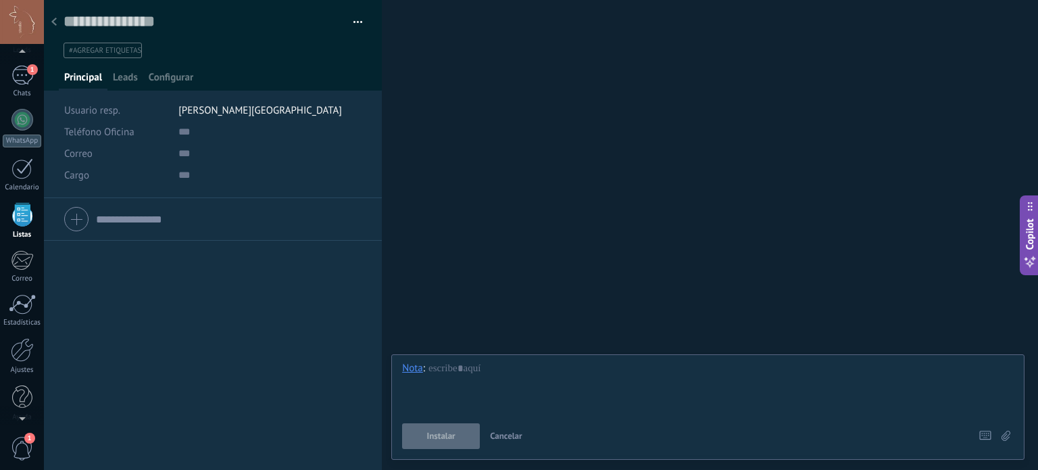
click at [62, 203] on div "Teléfono Oficina Ofic. directo Celular Fax Casa Otro Teléfono Oficina Llamar Co…" at bounding box center [213, 219] width 338 height 43
click at [188, 253] on input "text" at bounding box center [269, 250] width 183 height 22
click at [177, 218] on input "text" at bounding box center [229, 219] width 266 height 22
click at [186, 249] on input "text" at bounding box center [269, 250] width 183 height 22
click at [84, 227] on div at bounding box center [212, 219] width 297 height 34
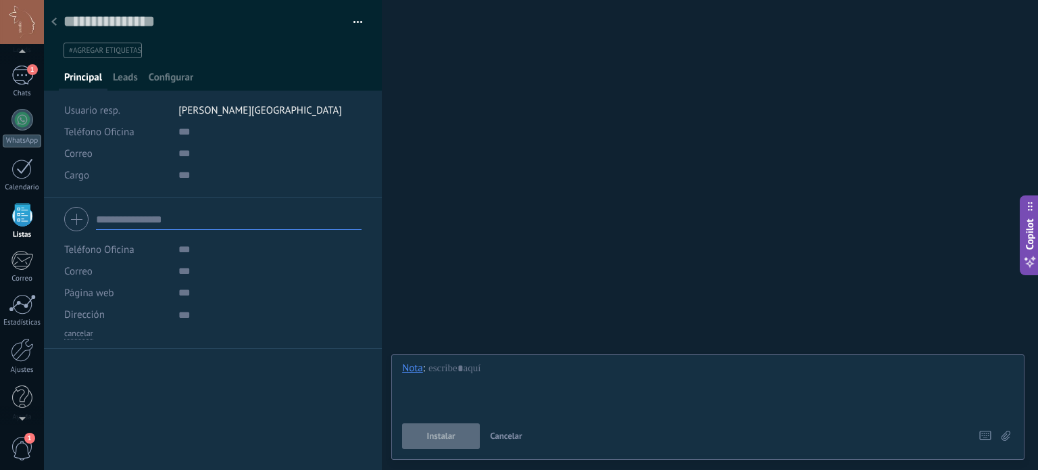
click at [78, 224] on div at bounding box center [212, 219] width 297 height 34
click at [265, 277] on input "text" at bounding box center [269, 271] width 183 height 22
click at [248, 370] on div "Teléfono Oficina Ofic. directo Celular Fax Casa Otro Teléfono Oficina Llamar Co…" at bounding box center [213, 334] width 338 height 272
click at [51, 17] on div at bounding box center [54, 22] width 19 height 26
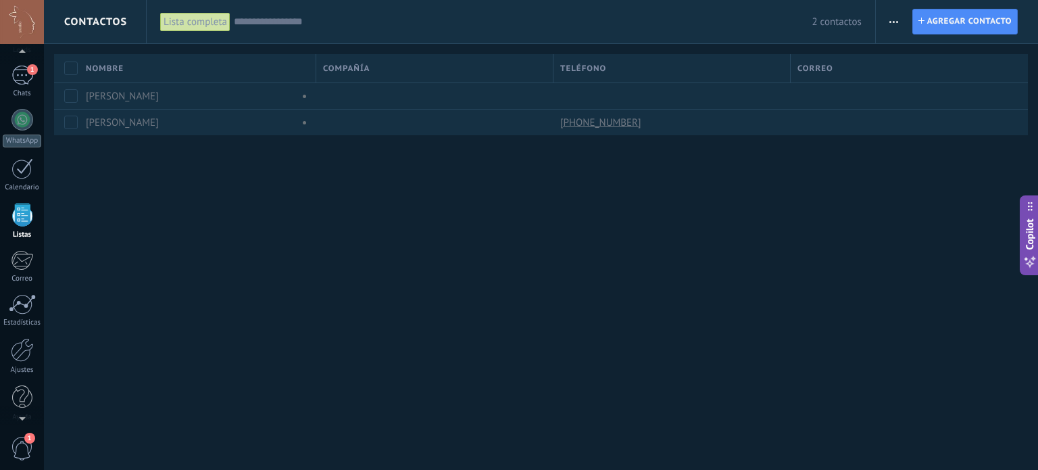
click at [898, 21] on use "button" at bounding box center [894, 22] width 9 height 2
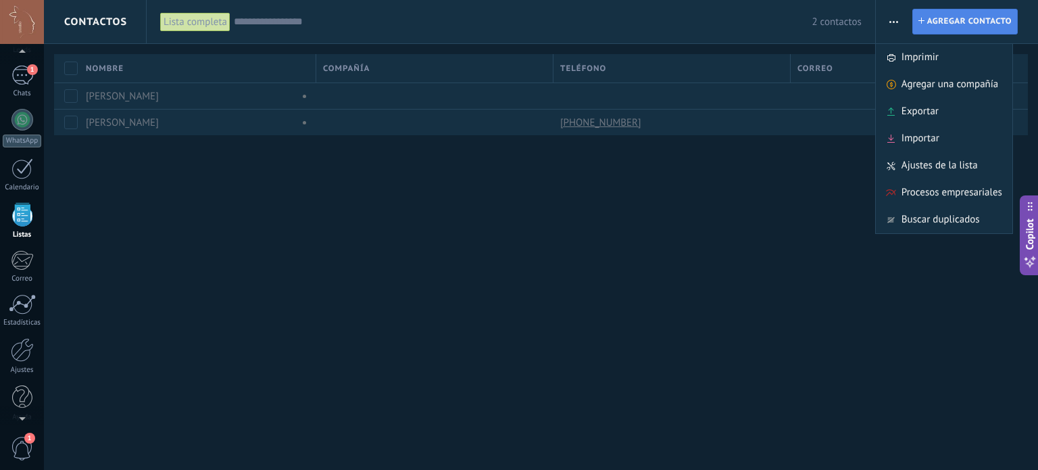
click at [957, 18] on span "Agregar contacto" at bounding box center [969, 21] width 84 height 24
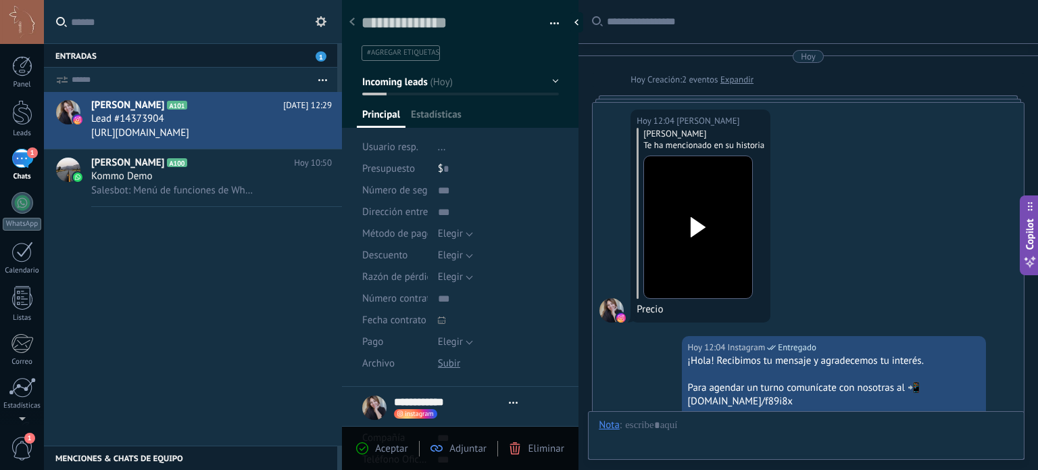
scroll to position [395, 0]
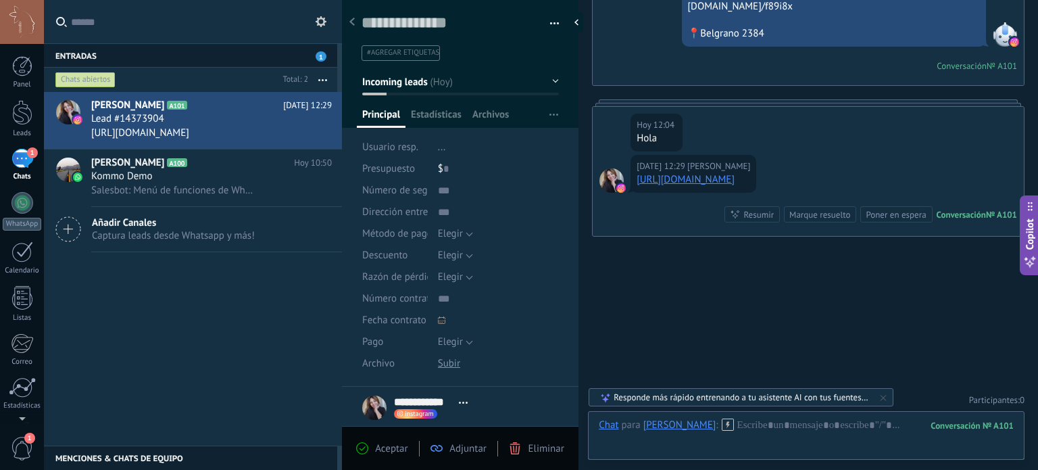
click at [735, 176] on link "[URL][DOMAIN_NAME]" at bounding box center [686, 179] width 98 height 13
